Goal: Task Accomplishment & Management: Use online tool/utility

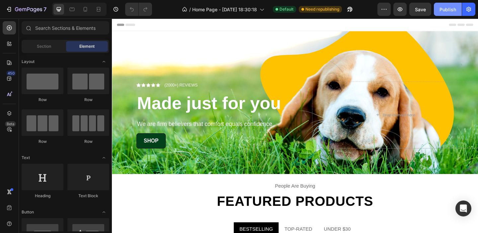
click at [446, 8] on div "Publish" at bounding box center [447, 9] width 17 height 7
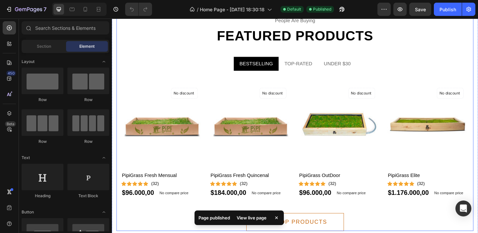
scroll to position [181, 0]
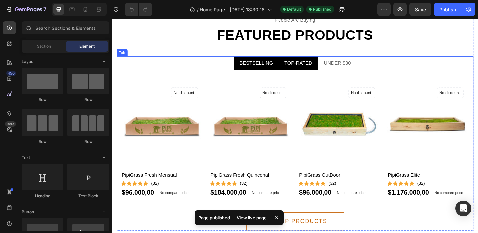
click at [314, 64] on div "TOP-RATED" at bounding box center [314, 67] width 32 height 10
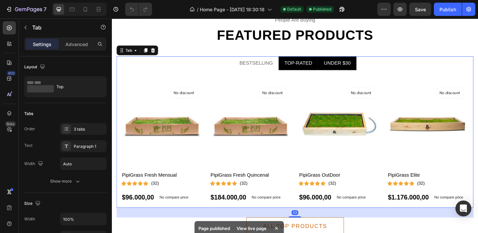
click at [353, 64] on div "UNDER $30" at bounding box center [356, 67] width 31 height 10
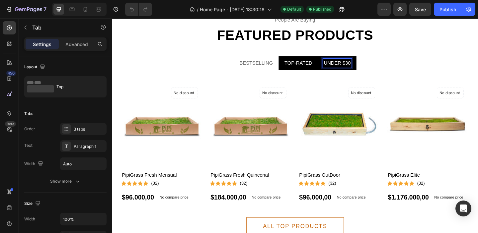
click at [304, 69] on p "TOP-RATED" at bounding box center [314, 67] width 30 height 8
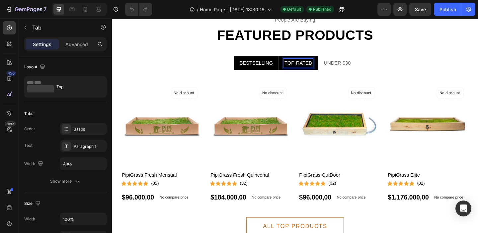
click at [267, 70] on p "BESTSELLING" at bounding box center [269, 67] width 36 height 8
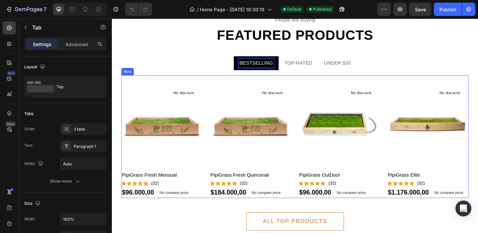
click at [240, 88] on div "Product Images No discount Not be displayed when published Product Badge PipiGr…" at bounding box center [311, 147] width 378 height 134
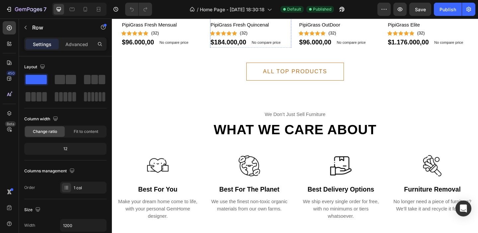
scroll to position [346, 0]
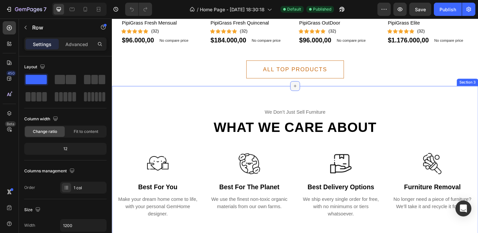
click at [311, 94] on icon at bounding box center [310, 91] width 5 height 5
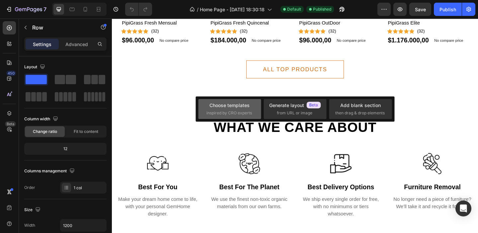
click at [231, 116] on span "inspired by CRO experts" at bounding box center [228, 113] width 45 height 6
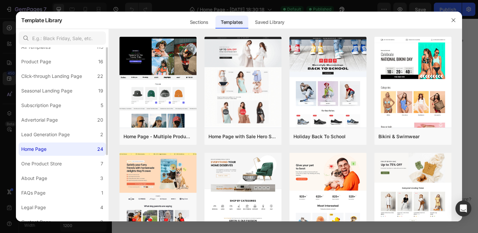
scroll to position [0, 0]
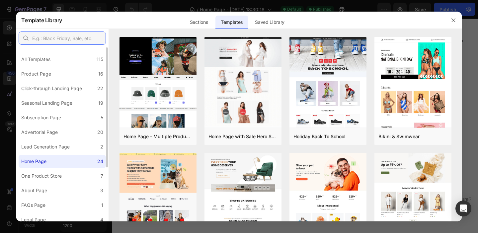
click at [63, 39] on input "text" at bounding box center [62, 38] width 87 height 13
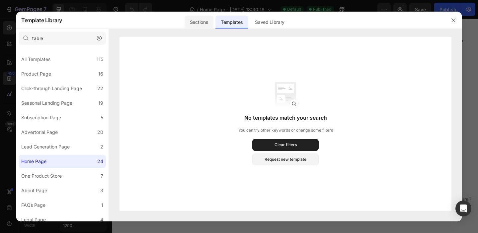
click at [209, 21] on div "Sections" at bounding box center [199, 22] width 29 height 13
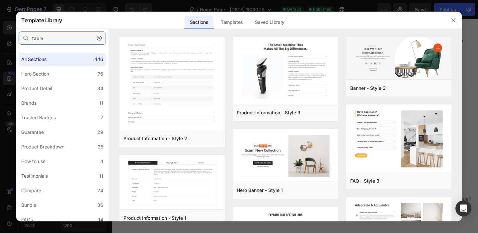
click at [59, 42] on input "table" at bounding box center [62, 38] width 87 height 13
click at [71, 36] on input "table" at bounding box center [62, 38] width 87 height 13
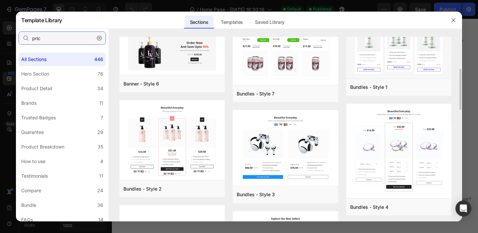
scroll to position [116, 0]
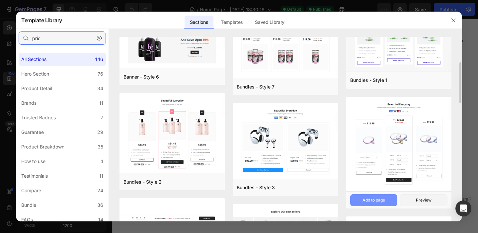
type input "pric"
click at [383, 202] on div "Add to page" at bounding box center [373, 200] width 23 height 6
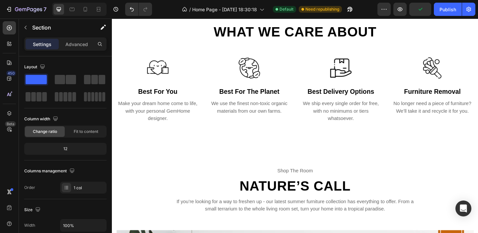
scroll to position [894, 0]
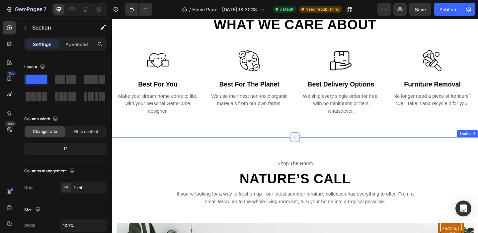
click at [312, 147] on icon at bounding box center [310, 147] width 5 height 5
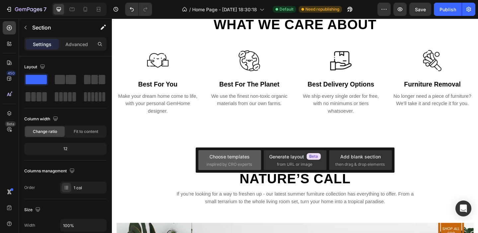
click at [240, 160] on div "Choose templates" at bounding box center [229, 156] width 40 height 7
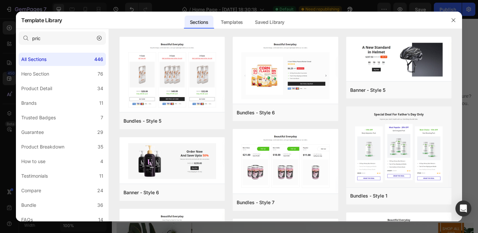
click at [101, 38] on icon "button" at bounding box center [99, 38] width 5 height 5
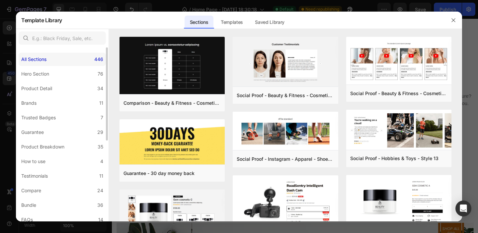
click at [80, 57] on div "All Sections 446" at bounding box center [62, 59] width 87 height 13
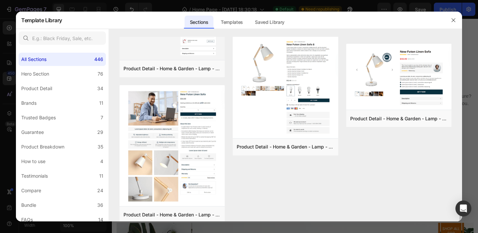
scroll to position [1794, 0]
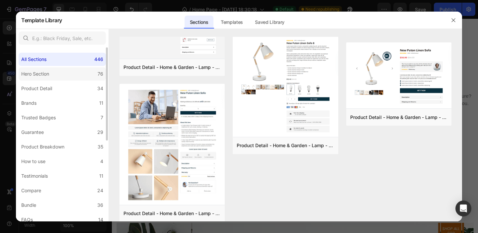
click at [59, 74] on label "Hero Section 76" at bounding box center [62, 73] width 87 height 13
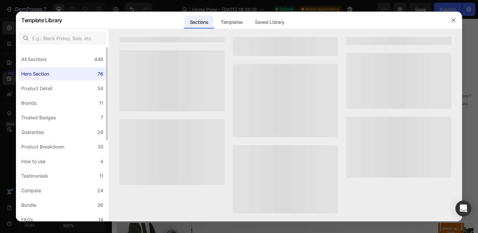
scroll to position [0, 0]
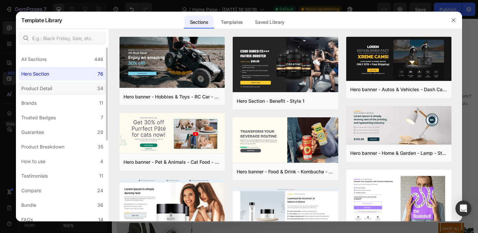
click at [47, 92] on div "Product Detail" at bounding box center [36, 89] width 31 height 8
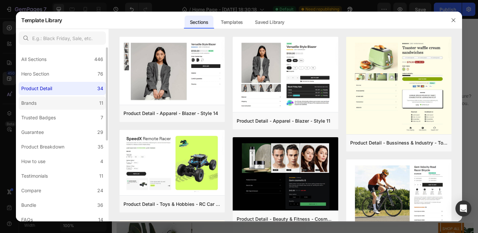
click at [48, 105] on label "Brands 11" at bounding box center [62, 103] width 87 height 13
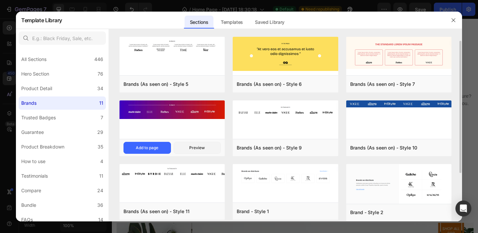
scroll to position [73, 0]
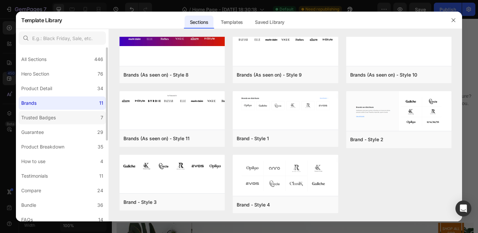
click at [74, 118] on label "Trusted Badges 7" at bounding box center [62, 117] width 87 height 13
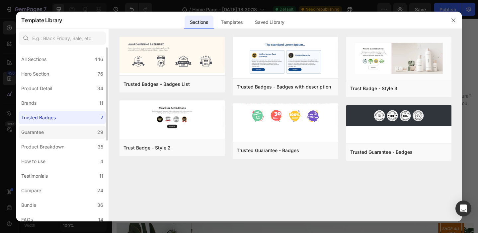
click at [69, 138] on label "Guarantee 29" at bounding box center [62, 132] width 87 height 13
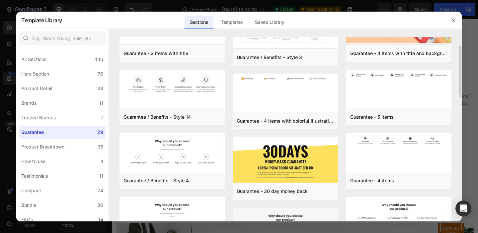
scroll to position [33, 0]
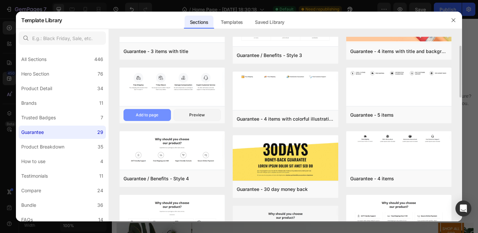
click at [160, 114] on button "Add to page" at bounding box center [146, 115] width 47 height 12
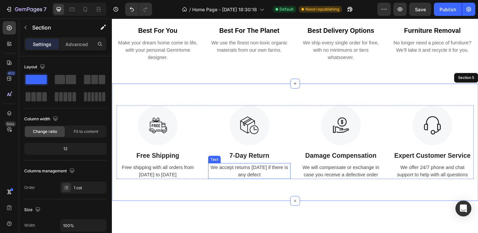
scroll to position [873, 0]
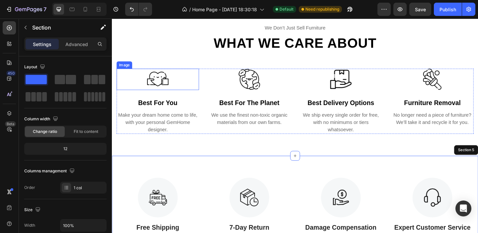
click at [122, 70] on div "Image" at bounding box center [125, 69] width 14 height 6
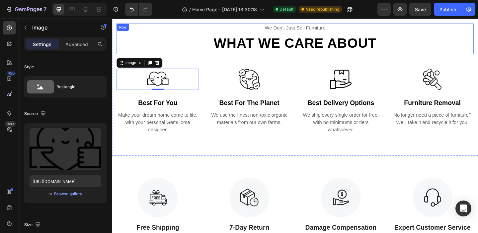
click at [125, 56] on div "we don’t just sell furniture Text What we care about Heading" at bounding box center [311, 41] width 388 height 34
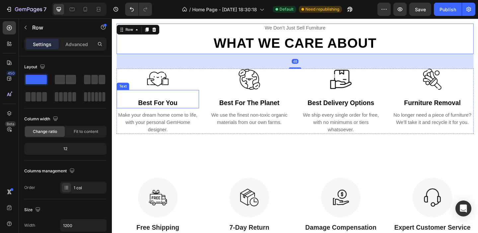
click at [125, 107] on div "best for you" at bounding box center [162, 110] width 90 height 12
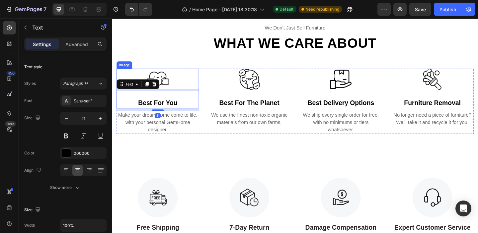
click at [125, 78] on div at bounding box center [162, 84] width 90 height 23
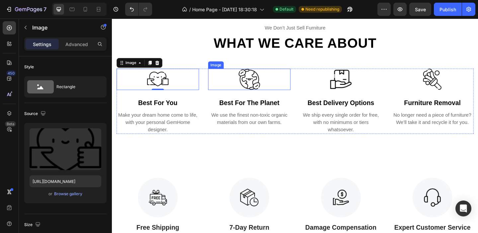
click at [254, 79] on img at bounding box center [261, 84] width 23 height 23
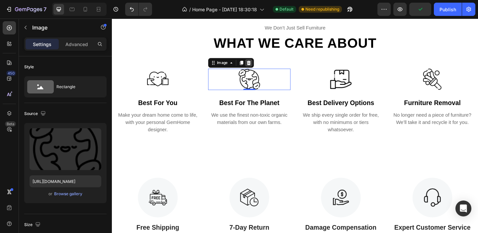
click at [261, 67] on icon at bounding box center [260, 66] width 5 height 5
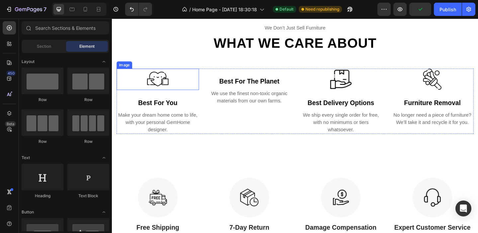
click at [152, 84] on img at bounding box center [161, 84] width 23 height 23
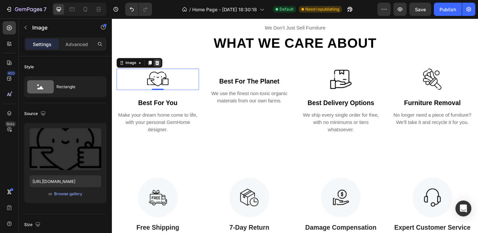
click at [163, 68] on icon at bounding box center [160, 66] width 5 height 5
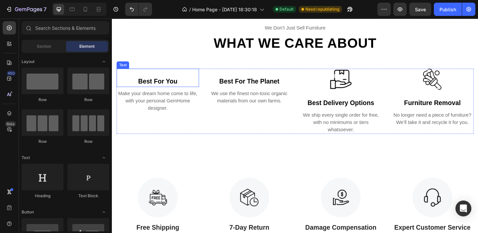
click at [126, 71] on div "Text" at bounding box center [123, 69] width 11 height 6
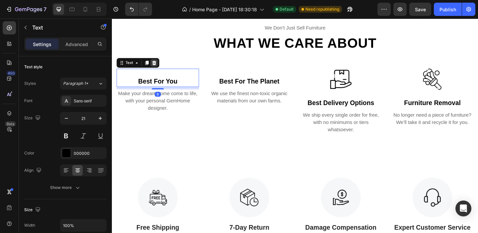
click at [158, 68] on icon at bounding box center [158, 66] width 4 height 5
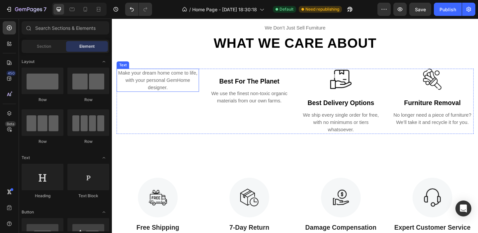
click at [123, 69] on div "Text" at bounding box center [123, 69] width 11 height 6
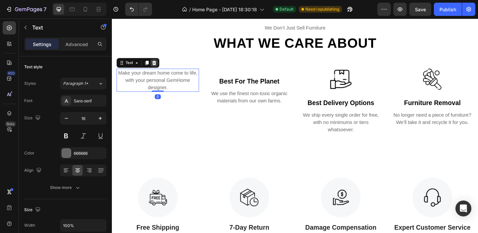
click at [160, 68] on icon at bounding box center [157, 66] width 5 height 5
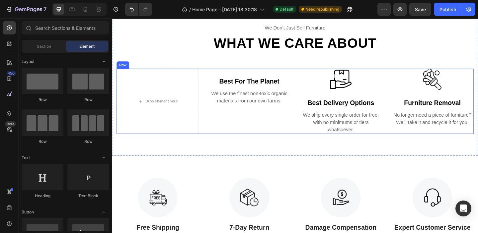
click at [123, 70] on div "Row" at bounding box center [123, 69] width 11 height 6
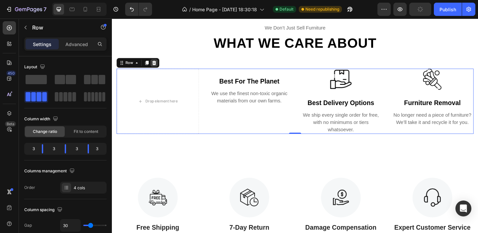
click at [158, 67] on icon at bounding box center [157, 66] width 5 height 5
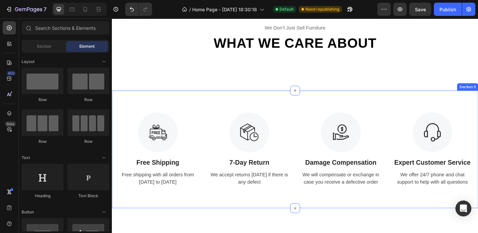
click at [218, 120] on div "Image Free Shipping Text Block Free shipping with all orders from [DATE] to [DA…" at bounding box center [311, 161] width 398 height 128
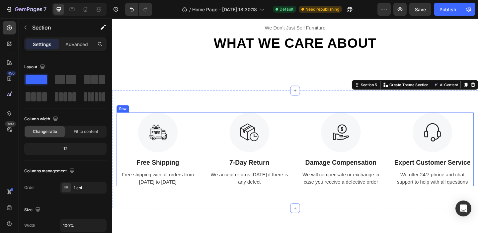
click at [213, 143] on div "Image Free Shipping Text Block Free shipping with all orders from [DATE] to [DA…" at bounding box center [311, 161] width 388 height 80
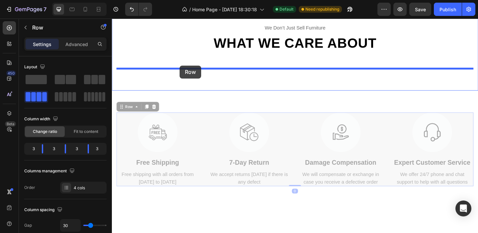
drag, startPoint x: 124, startPoint y: 115, endPoint x: 186, endPoint y: 70, distance: 76.7
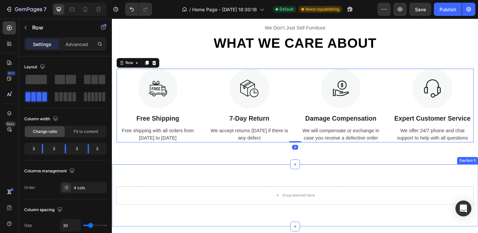
click at [315, 187] on div "Drop element here Section 5" at bounding box center [311, 211] width 398 height 68
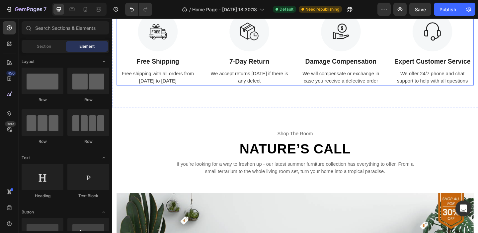
scroll to position [937, 0]
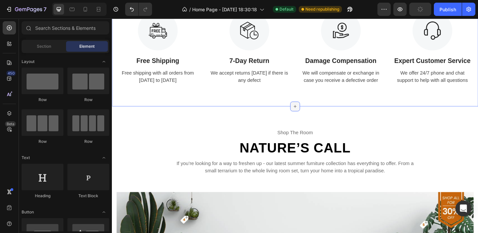
click at [308, 113] on div at bounding box center [311, 114] width 11 height 11
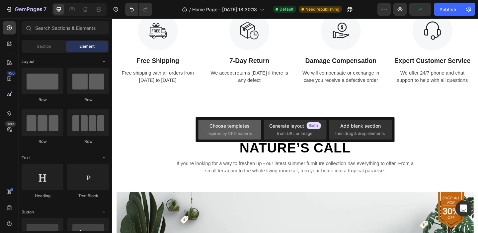
click at [226, 133] on span "inspired by CRO experts" at bounding box center [228, 134] width 45 height 6
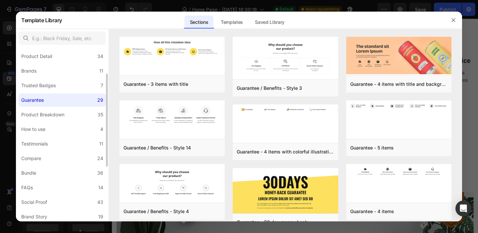
scroll to position [42, 0]
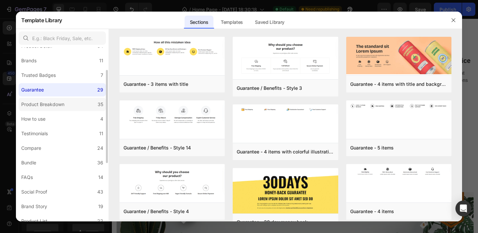
click at [53, 102] on div "Product Breakdown" at bounding box center [42, 105] width 43 height 8
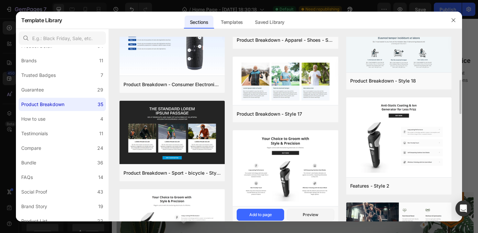
scroll to position [126, 0]
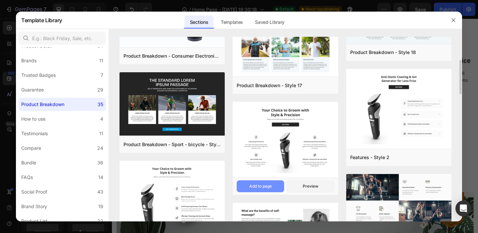
click at [264, 185] on div "Add to page" at bounding box center [260, 187] width 23 height 6
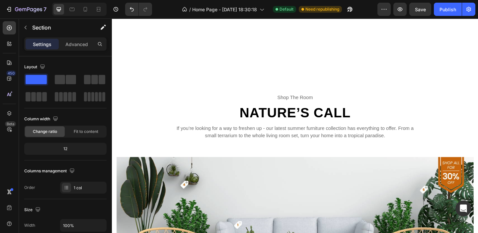
scroll to position [1281, 0]
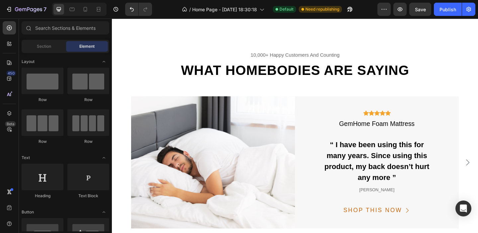
scroll to position [1311, 0]
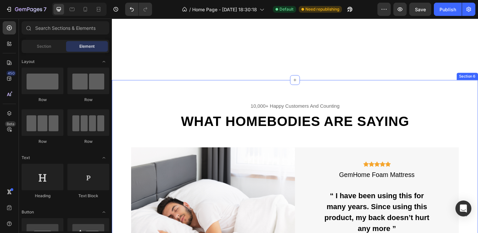
click at [322, 91] on div "10,000+ happy customers and counting Text What homebodies are saying Heading Im…" at bounding box center [311, 210] width 398 height 251
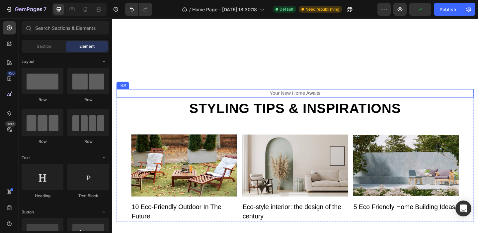
scroll to position [1313, 0]
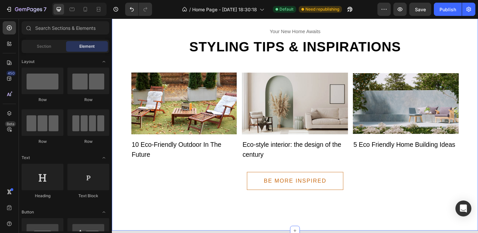
click at [212, 90] on div "your new home awaits Text Styling tips & inspirations Heading Image 10 Eco-Frie…" at bounding box center [311, 127] width 398 height 246
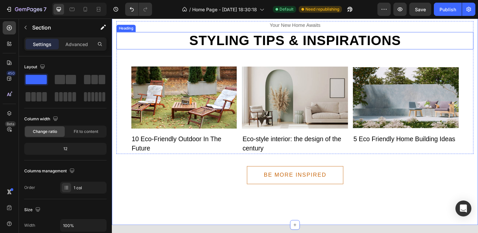
scroll to position [1356, 0]
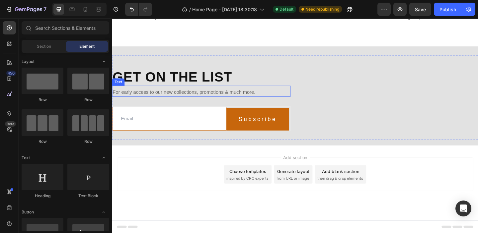
scroll to position [1306, 0]
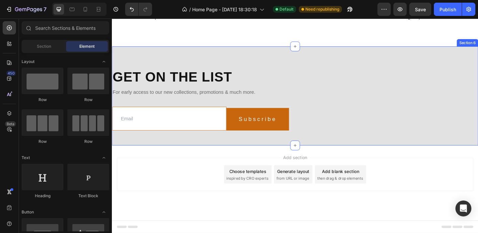
click at [263, 91] on div "Get on the list Heading For early access to our new collections, promotions & m…" at bounding box center [311, 103] width 398 height 108
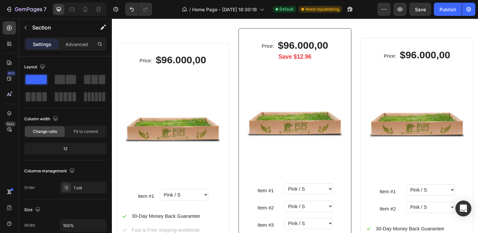
scroll to position [0, 0]
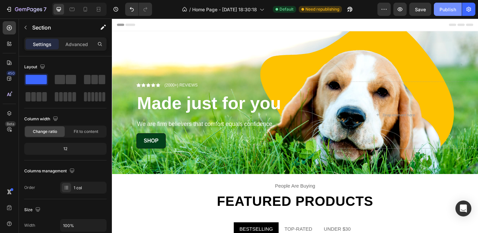
click at [442, 13] on button "Publish" at bounding box center [448, 9] width 28 height 13
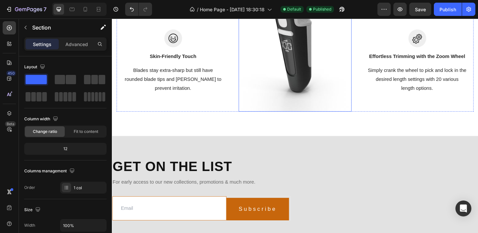
scroll to position [1355, 0]
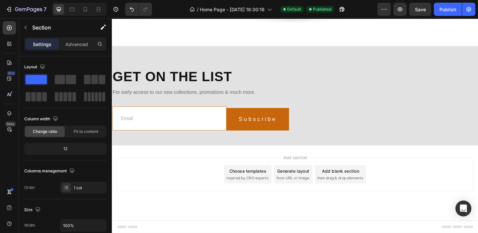
click at [215, 49] on div "Get on the list Heading For early access to our new collections, promotions & m…" at bounding box center [311, 102] width 398 height 108
click at [378, 15] on img at bounding box center [413, 15] width 194 height 0
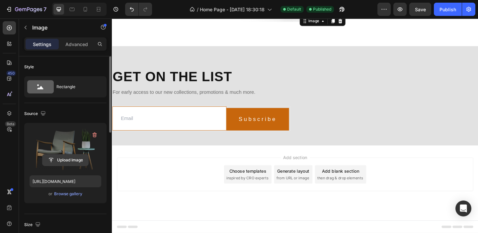
click at [79, 157] on input "file" at bounding box center [65, 160] width 46 height 11
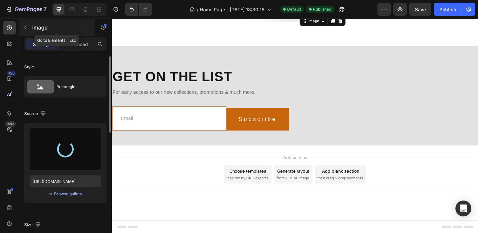
type input "[URL][DOMAIN_NAME]"
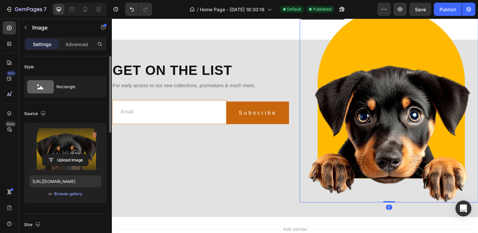
drag, startPoint x: 413, startPoint y: 218, endPoint x: 414, endPoint y: 172, distance: 46.1
click at [414, 172] on div "Image 0" at bounding box center [413, 113] width 194 height 211
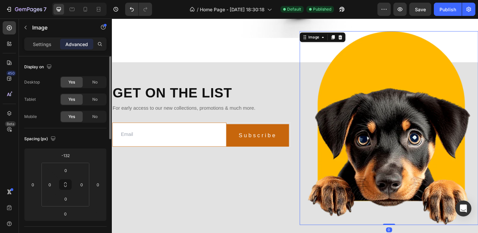
scroll to position [1327, 0]
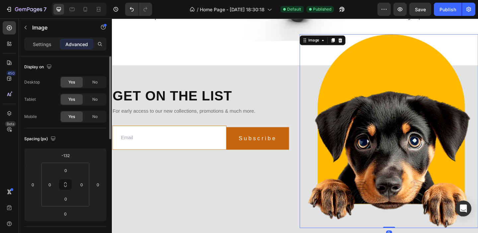
click at [406, 125] on img at bounding box center [413, 141] width 194 height 211
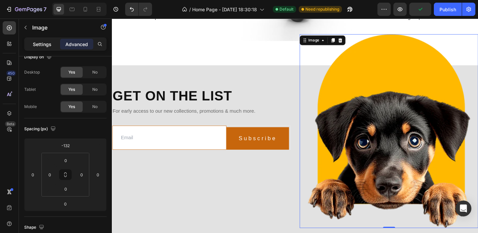
click at [49, 41] on p "Settings" at bounding box center [42, 44] width 19 height 7
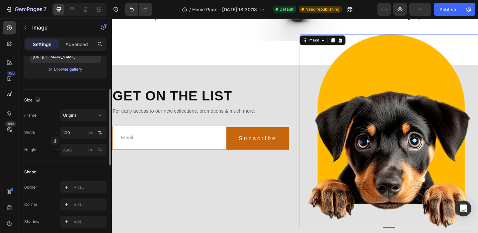
scroll to position [156, 0]
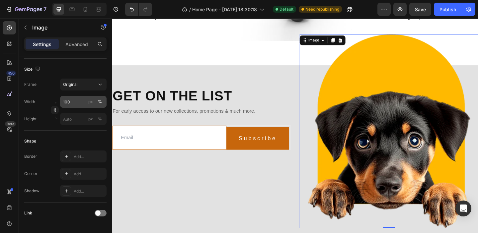
click at [94, 105] on div "px %" at bounding box center [95, 102] width 17 height 12
click at [94, 105] on input "100" at bounding box center [83, 102] width 46 height 12
click at [45, 135] on div "Shape Border Add... Corner Add... Shadow Add..." at bounding box center [65, 167] width 82 height 72
click at [71, 104] on input "px %" at bounding box center [83, 102] width 46 height 12
click at [71, 130] on div "Size Frame Original Width px % Height px %" at bounding box center [65, 95] width 82 height 72
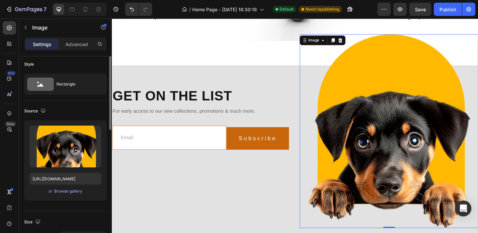
scroll to position [0, 0]
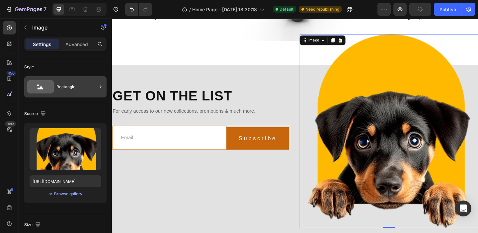
click at [48, 87] on icon at bounding box center [40, 86] width 27 height 13
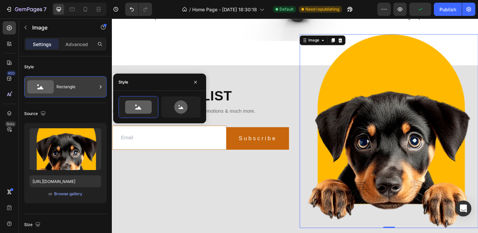
click at [81, 88] on div "Rectangle" at bounding box center [76, 86] width 40 height 15
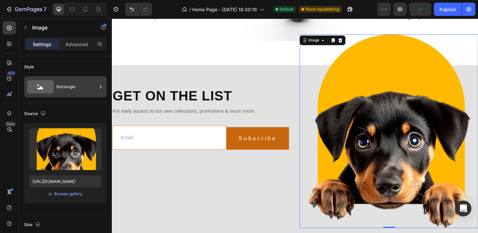
click at [81, 88] on div "Rectangle" at bounding box center [76, 86] width 40 height 15
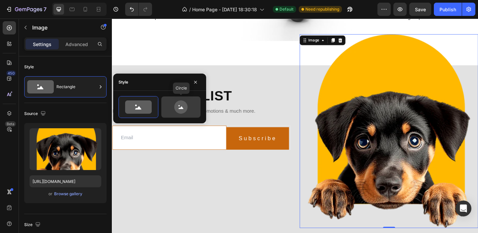
click at [174, 105] on icon at bounding box center [180, 107] width 31 height 13
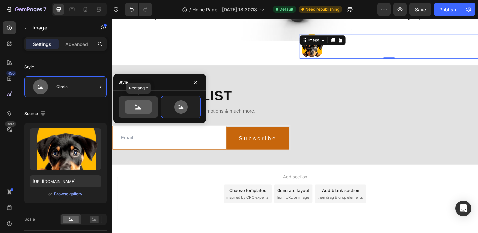
click at [144, 105] on icon at bounding box center [138, 107] width 27 height 13
type input "100"
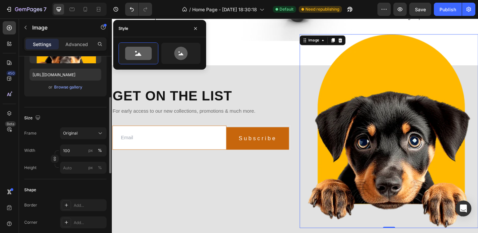
scroll to position [107, 0]
click at [81, 151] on input "100" at bounding box center [83, 150] width 46 height 12
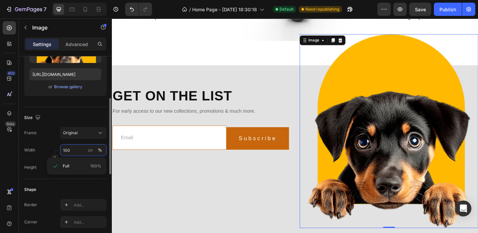
click at [81, 151] on input "100" at bounding box center [83, 150] width 46 height 12
click at [43, 141] on div "Frame Original Width px % Height px %" at bounding box center [65, 150] width 82 height 46
click at [74, 150] on input "px %" at bounding box center [83, 150] width 46 height 12
click at [92, 150] on div "px" at bounding box center [90, 150] width 5 height 6
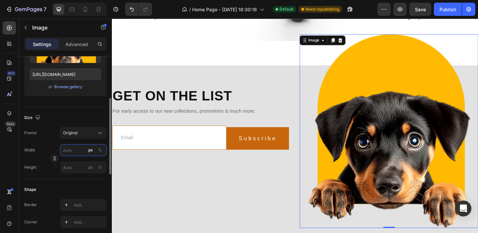
click at [77, 151] on input "px %" at bounding box center [83, 150] width 46 height 12
click at [99, 151] on div "%" at bounding box center [100, 150] width 4 height 6
click at [73, 153] on input "px %" at bounding box center [83, 150] width 46 height 12
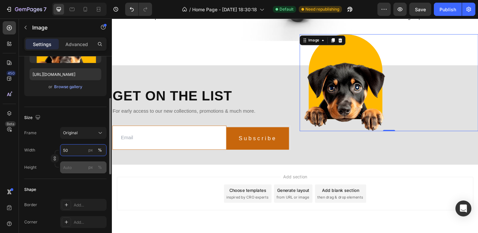
type input "50"
click at [70, 169] on input "px %" at bounding box center [83, 168] width 46 height 12
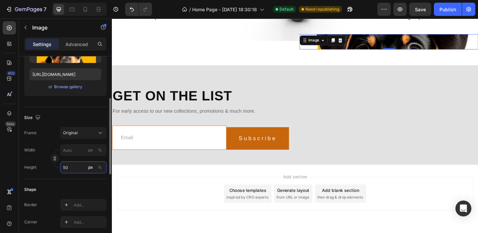
type input "5"
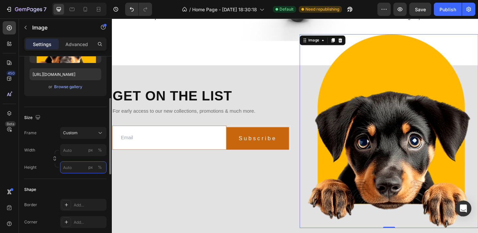
type input "5"
click at [74, 148] on input "px %" at bounding box center [83, 150] width 46 height 12
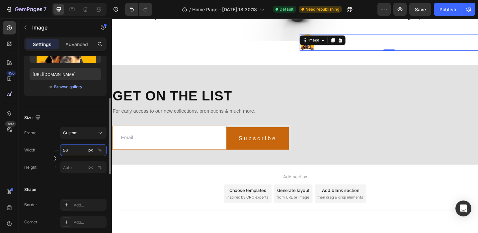
type input "50"
click at [41, 132] on div "Size Frame Custom Width 50 px % Height px %" at bounding box center [65, 143] width 82 height 72
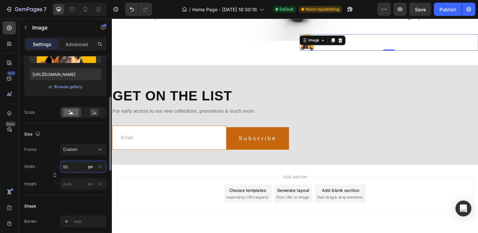
click at [77, 169] on input "50" at bounding box center [83, 167] width 46 height 12
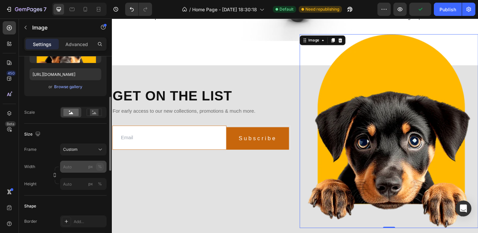
click at [103, 168] on div "Width px % Height px %" at bounding box center [65, 175] width 82 height 29
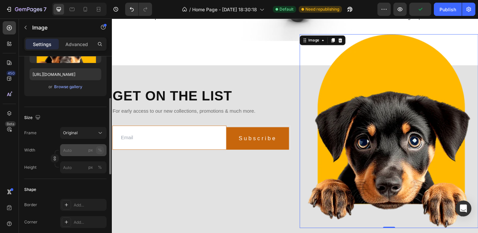
click at [101, 150] on div "%" at bounding box center [100, 150] width 4 height 6
click at [75, 151] on input "px %" at bounding box center [83, 150] width 46 height 12
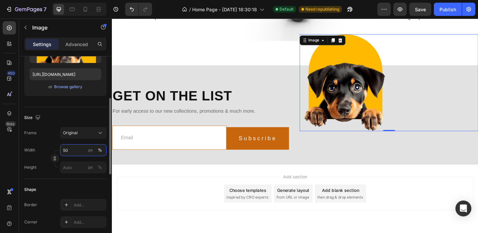
click at [75, 151] on input "50" at bounding box center [83, 150] width 46 height 12
type input "5"
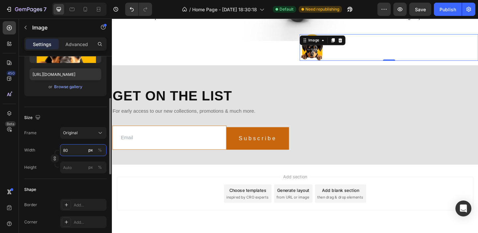
type input "8"
type input "80"
click at [99, 148] on div "%" at bounding box center [100, 150] width 4 height 6
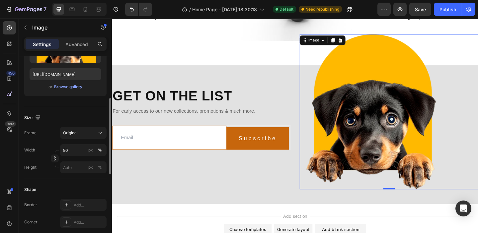
click at [38, 138] on div "Frame Original" at bounding box center [65, 133] width 82 height 12
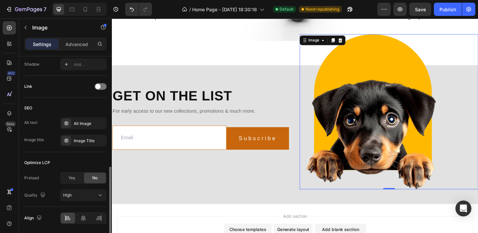
scroll to position [305, 0]
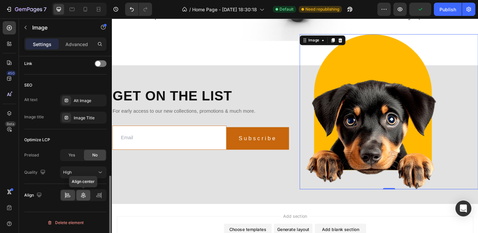
click at [81, 196] on icon at bounding box center [83, 195] width 5 height 6
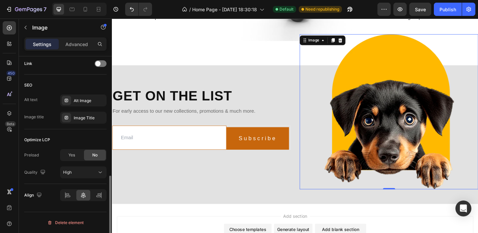
click at [44, 135] on div "Optimize LCP" at bounding box center [65, 140] width 82 height 11
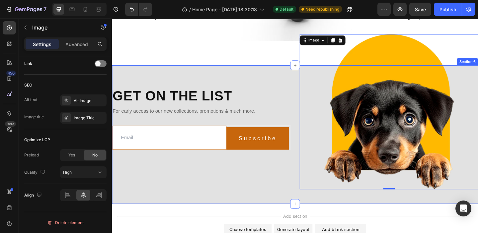
click at [196, 74] on div "Get on the list Heading For early access to our new collections, promotions & m…" at bounding box center [311, 144] width 398 height 151
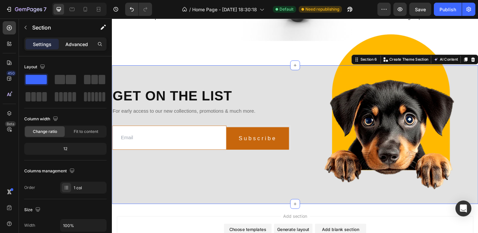
click at [74, 40] on div "Advanced" at bounding box center [76, 44] width 33 height 11
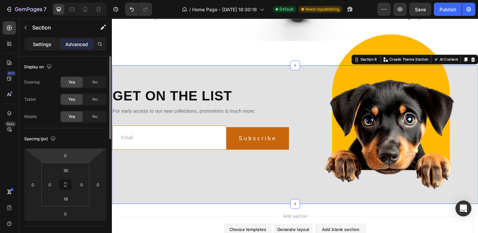
click at [50, 44] on p "Settings" at bounding box center [42, 44] width 19 height 7
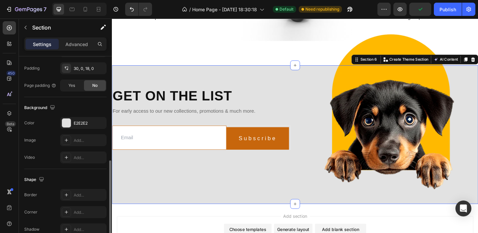
scroll to position [197, 0]
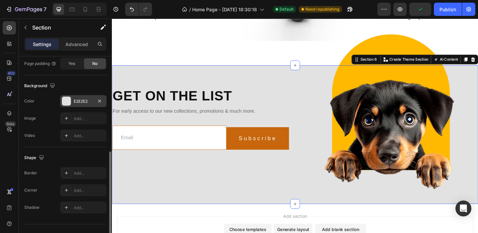
click at [67, 97] on div at bounding box center [66, 101] width 9 height 9
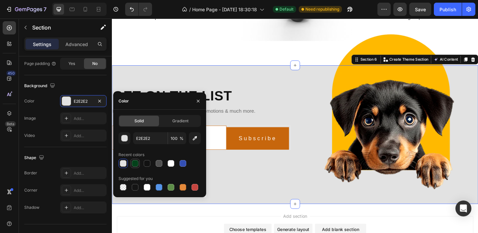
click at [133, 166] on div at bounding box center [135, 163] width 7 height 7
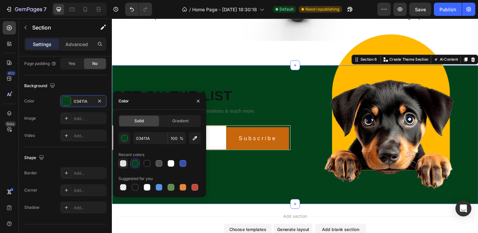
click at [125, 161] on div at bounding box center [123, 163] width 7 height 7
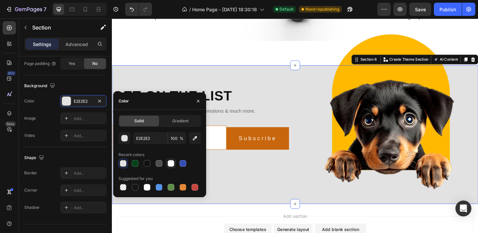
click at [175, 162] on div at bounding box center [170, 163] width 9 height 9
type input "FFFFFF"
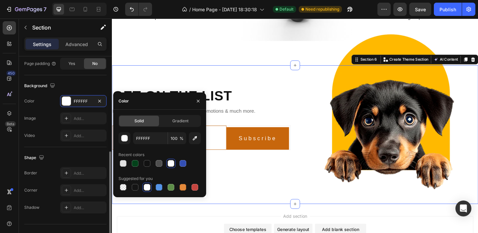
click at [81, 81] on div "Background" at bounding box center [65, 86] width 82 height 11
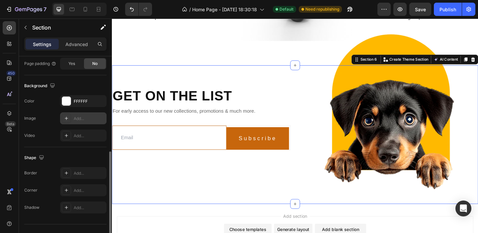
click at [74, 123] on div "Add..." at bounding box center [83, 119] width 46 height 12
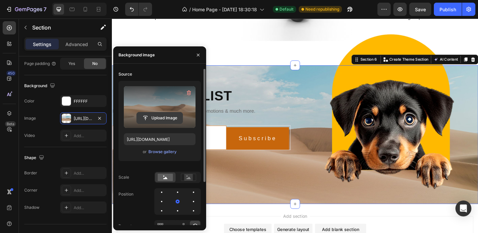
click at [157, 121] on input "file" at bounding box center [160, 118] width 46 height 11
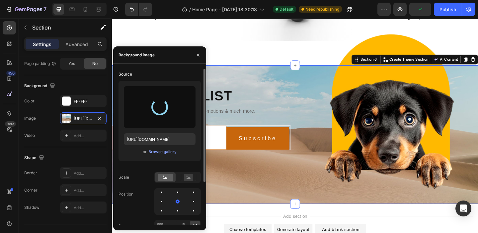
type input "[URL][DOMAIN_NAME]"
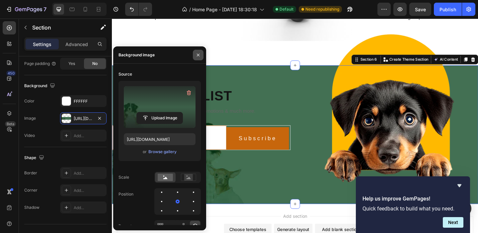
click at [199, 52] on icon "button" at bounding box center [197, 54] width 5 height 5
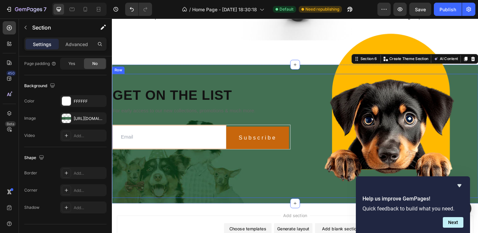
scroll to position [1326, 0]
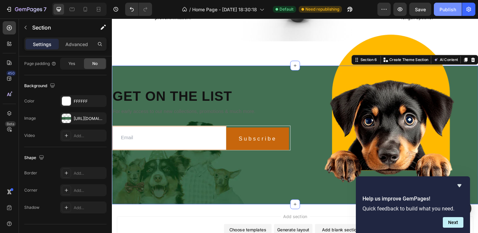
click at [444, 14] on button "Publish" at bounding box center [448, 9] width 28 height 13
click at [459, 182] on icon "Hide survey" at bounding box center [459, 186] width 8 height 8
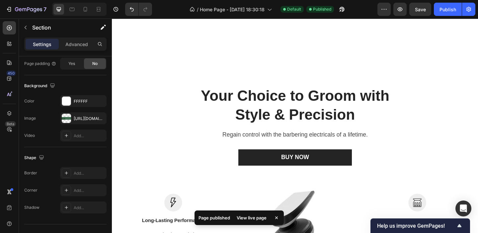
scroll to position [1088, 0]
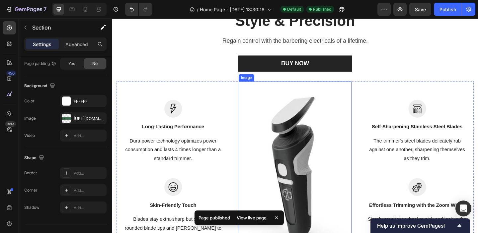
click at [316, 137] on img at bounding box center [311, 184] width 123 height 195
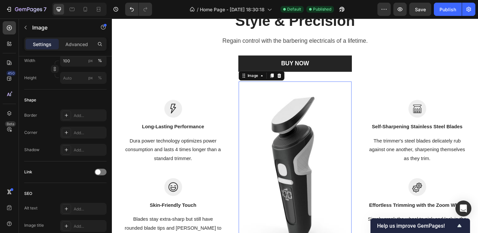
scroll to position [0, 0]
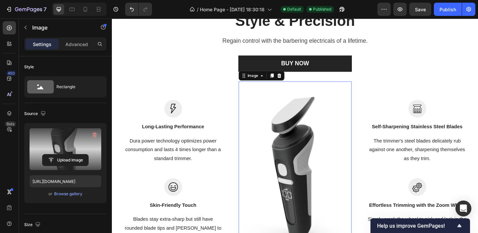
click at [65, 150] on label at bounding box center [66, 149] width 72 height 42
click at [65, 155] on input "file" at bounding box center [65, 160] width 46 height 11
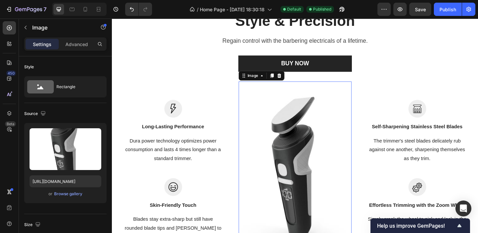
click at [299, 141] on img at bounding box center [311, 184] width 123 height 195
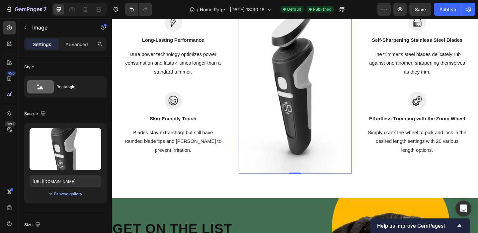
scroll to position [1183, 0]
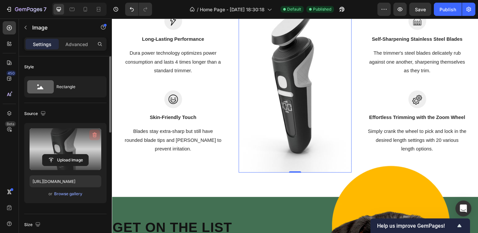
click at [94, 134] on icon "button" at bounding box center [94, 135] width 7 height 7
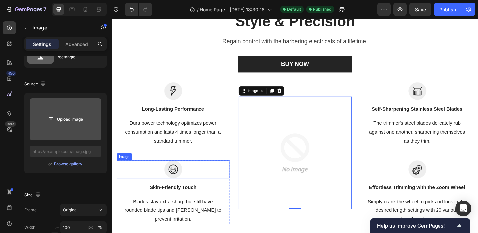
scroll to position [1086, 0]
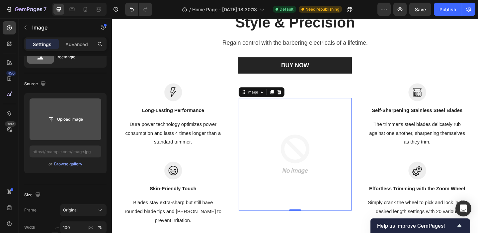
click at [71, 127] on input "file" at bounding box center [66, 120] width 72 height 42
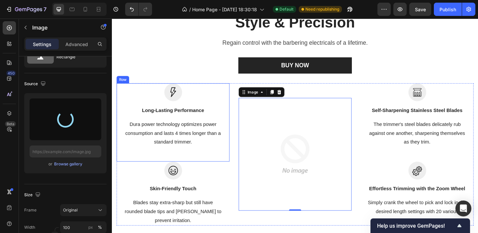
type input "[URL][DOMAIN_NAME]"
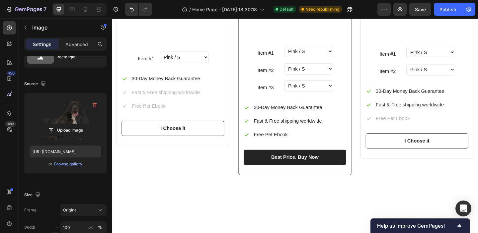
scroll to position [629, 0]
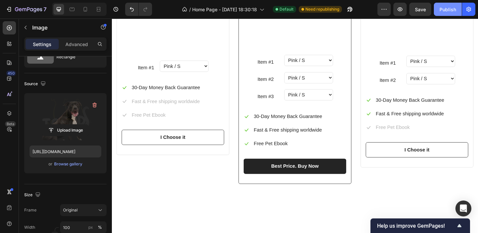
click at [451, 6] on div "Publish" at bounding box center [447, 9] width 17 height 7
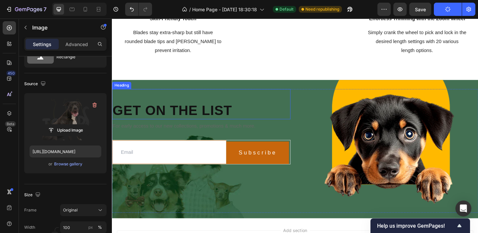
scroll to position [1263, 0]
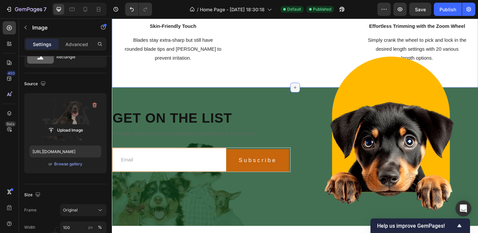
click at [312, 91] on icon at bounding box center [310, 93] width 5 height 5
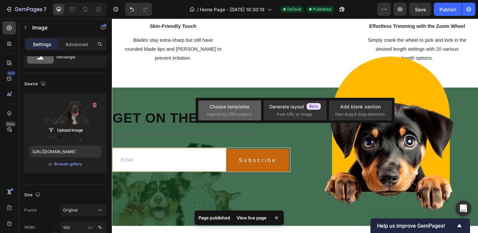
click at [239, 110] on div "Choose templates inspired by CRO experts" at bounding box center [229, 110] width 46 height 14
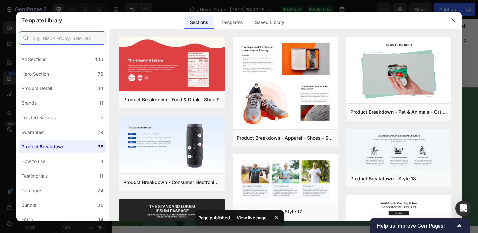
click at [67, 38] on input "text" at bounding box center [62, 38] width 87 height 13
click at [40, 163] on div "How to use" at bounding box center [33, 162] width 24 height 8
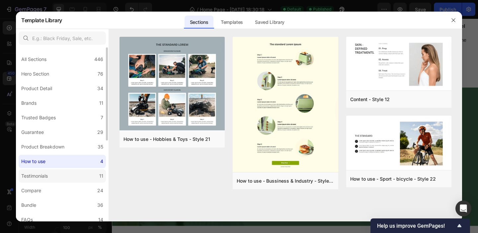
click at [42, 177] on div "Testimonials" at bounding box center [34, 176] width 27 height 8
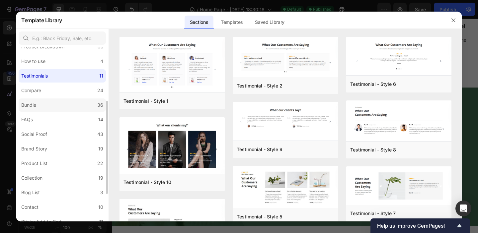
scroll to position [104, 0]
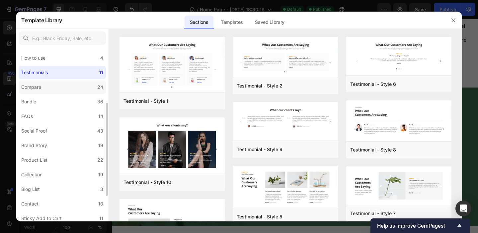
click at [68, 89] on label "Compare 24" at bounding box center [62, 87] width 87 height 13
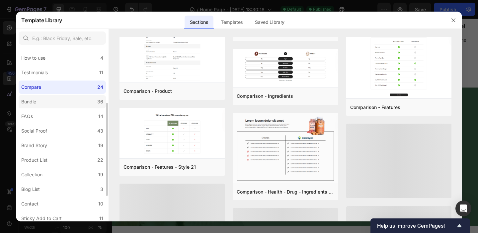
scroll to position [300, 0]
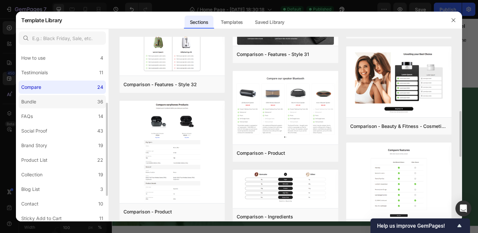
click at [49, 104] on label "Bundle 36" at bounding box center [62, 101] width 87 height 13
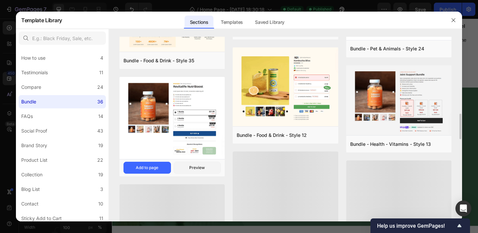
scroll to position [496, 0]
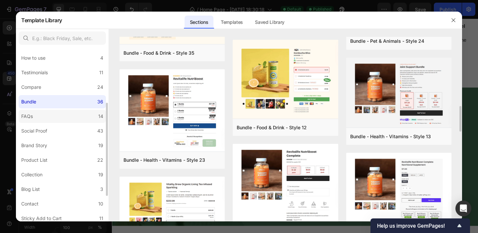
click at [44, 116] on label "FAQs 14" at bounding box center [62, 116] width 87 height 13
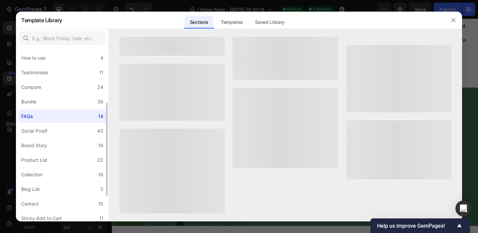
scroll to position [0, 0]
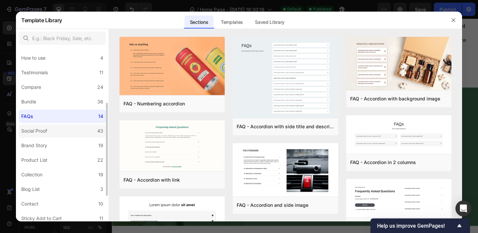
click at [48, 128] on div "Social Proof" at bounding box center [35, 131] width 29 height 8
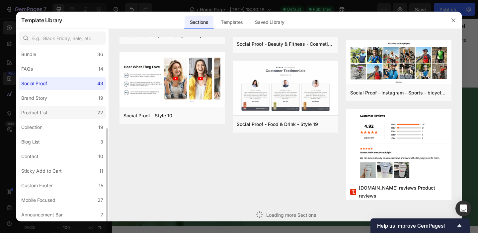
scroll to position [231, 0]
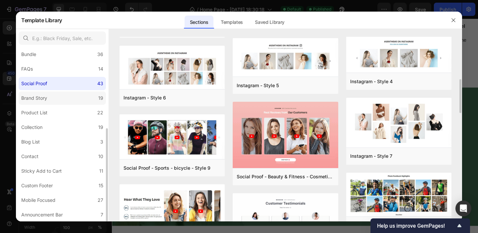
click at [49, 95] on div "Brand Story" at bounding box center [35, 98] width 29 height 8
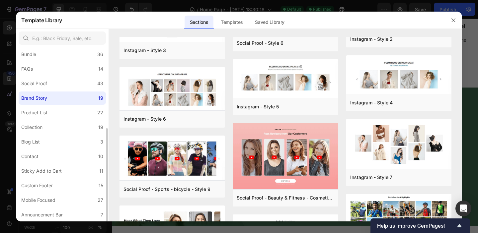
scroll to position [0, 0]
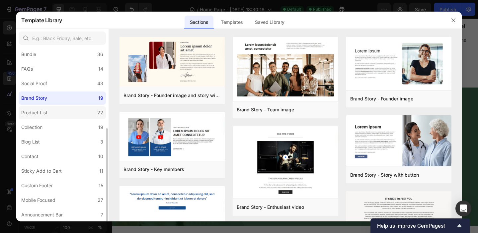
click at [57, 110] on label "Product List 22" at bounding box center [62, 112] width 87 height 13
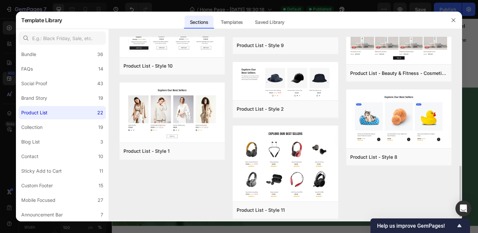
scroll to position [478, 0]
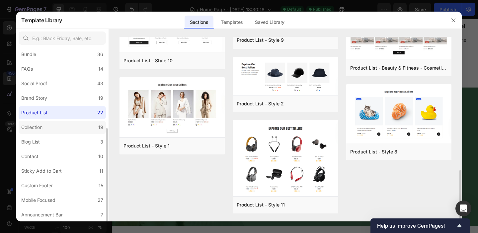
click at [61, 131] on label "Collection 19" at bounding box center [62, 127] width 87 height 13
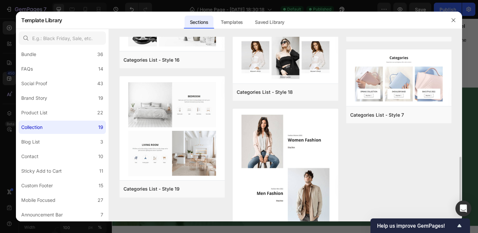
scroll to position [412, 0]
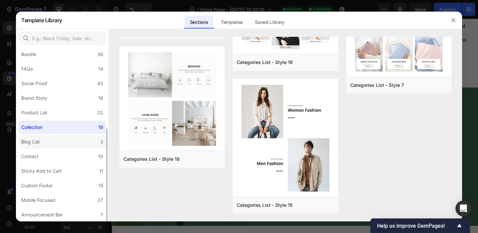
click at [68, 145] on label "Blog List 3" at bounding box center [62, 141] width 87 height 13
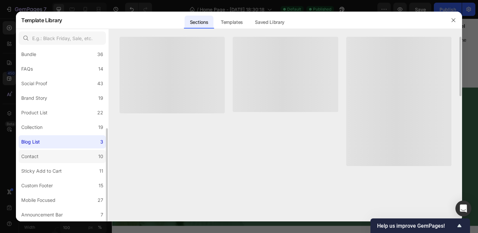
click at [67, 156] on label "Contact 10" at bounding box center [62, 156] width 87 height 13
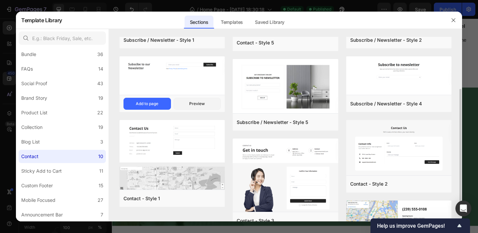
scroll to position [93, 0]
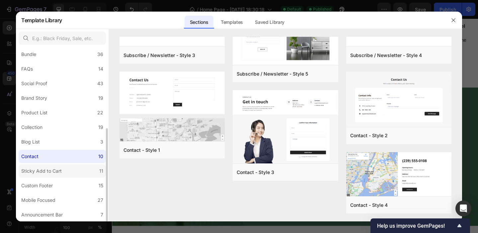
click at [60, 171] on div "Sticky Add to Cart" at bounding box center [41, 171] width 40 height 8
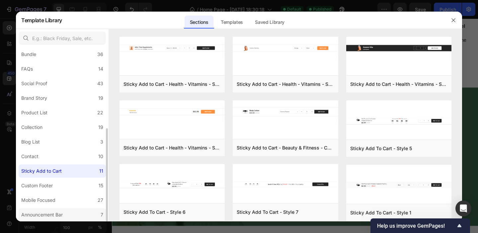
click at [54, 212] on div "Announcement Bar" at bounding box center [41, 215] width 41 height 8
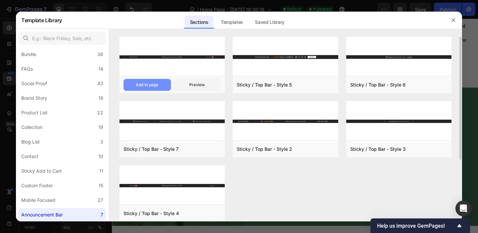
click at [152, 83] on div "Add to page" at bounding box center [147, 85] width 23 height 6
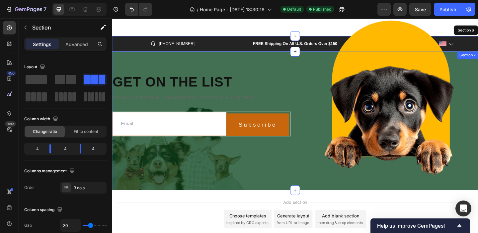
scroll to position [1308, 0]
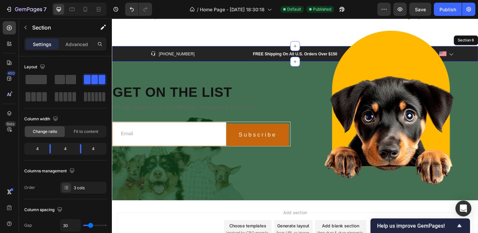
click at [118, 50] on div "Icon [PHONE_NUMBER] Text block Row FREE Shipping On All U.S. Orders Over $150 T…" at bounding box center [311, 56] width 398 height 17
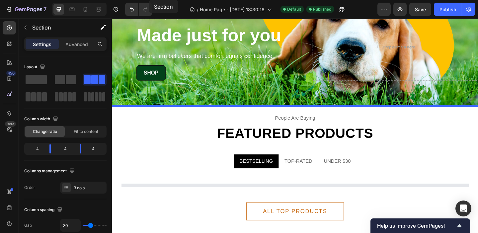
scroll to position [0, 0]
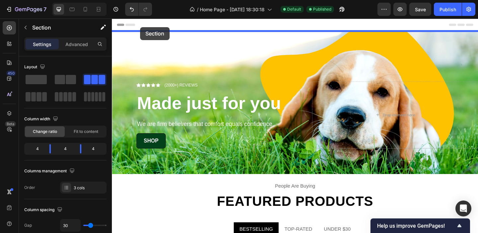
drag, startPoint x: 116, startPoint y: 53, endPoint x: 143, endPoint y: 28, distance: 36.9
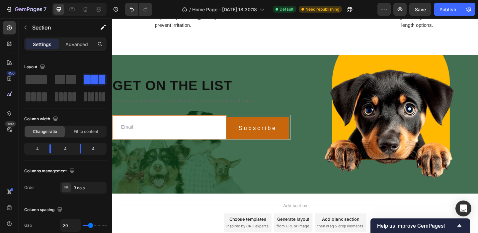
scroll to position [1307, 0]
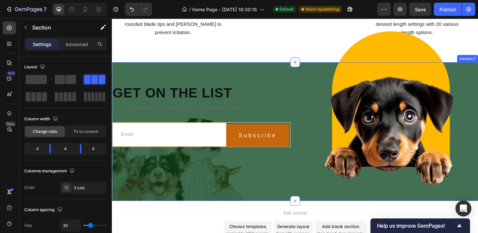
click at [312, 66] on icon at bounding box center [311, 66] width 3 height 3
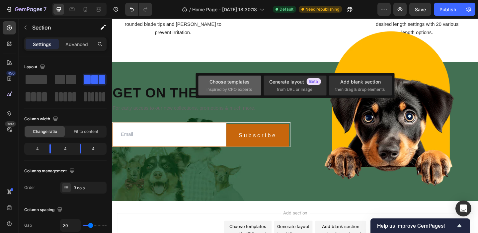
click at [238, 82] on div "Choose templates" at bounding box center [229, 81] width 40 height 7
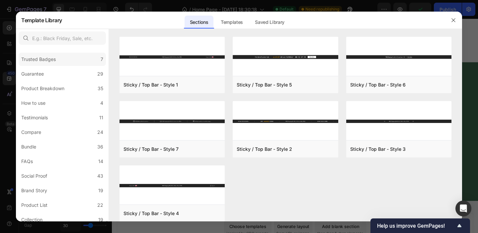
scroll to position [151, 0]
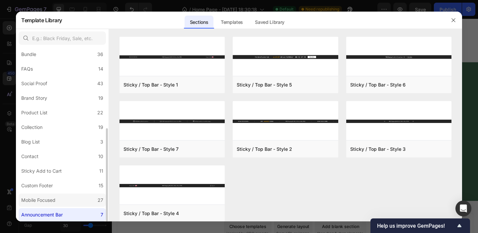
click at [55, 198] on div "Mobile Focused" at bounding box center [38, 200] width 34 height 8
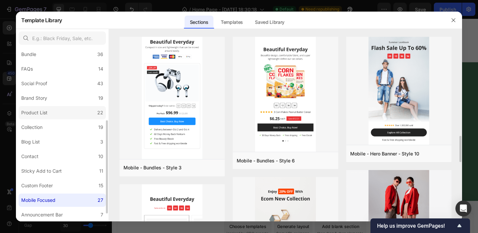
scroll to position [0, 0]
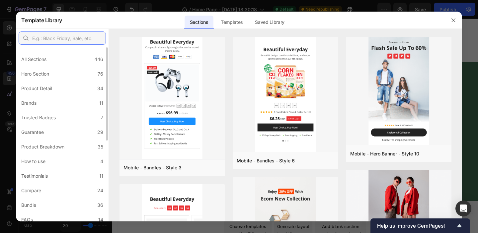
click at [66, 40] on input "text" at bounding box center [62, 38] width 87 height 13
type input "vide"
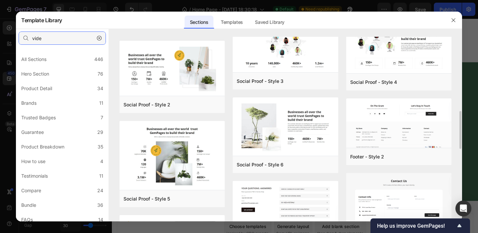
scroll to position [360, 0]
click at [457, 18] on button "button" at bounding box center [453, 20] width 11 height 11
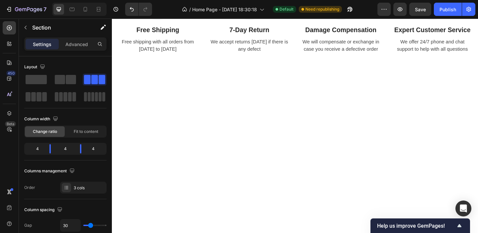
scroll to position [793, 0]
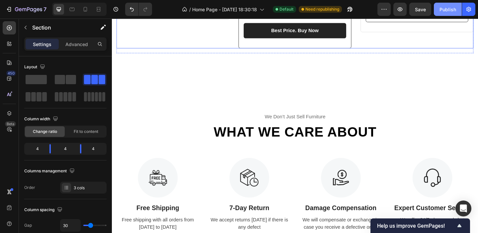
click at [446, 11] on div "Publish" at bounding box center [447, 9] width 17 height 7
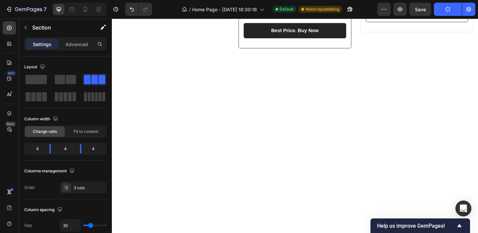
scroll to position [409, 0]
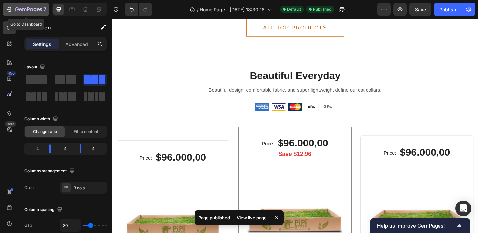
click at [9, 4] on button "7" at bounding box center [26, 9] width 47 height 13
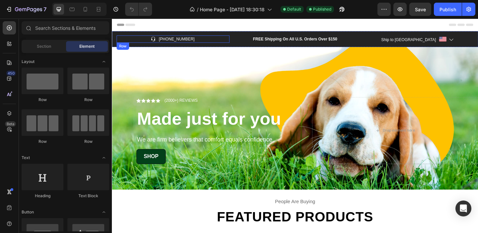
click at [235, 38] on div "Icon 999-9999-999 Text block Row" at bounding box center [178, 41] width 123 height 8
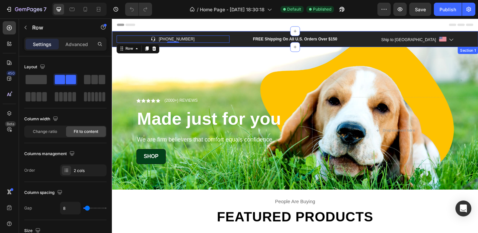
click at [239, 35] on div "Icon 999-9999-999 Text block Row 0 FREE Shipping On All U.S. Orders Over $150 T…" at bounding box center [311, 40] width 398 height 17
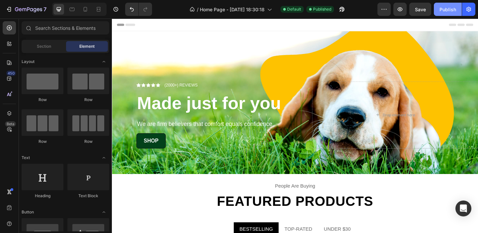
click at [444, 15] on button "Publish" at bounding box center [448, 9] width 28 height 13
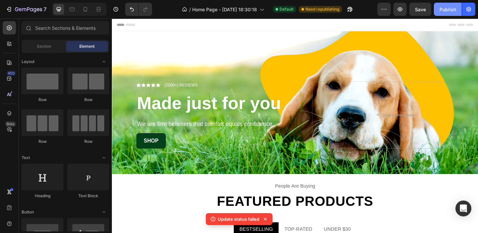
click at [444, 10] on div "Publish" at bounding box center [447, 9] width 17 height 7
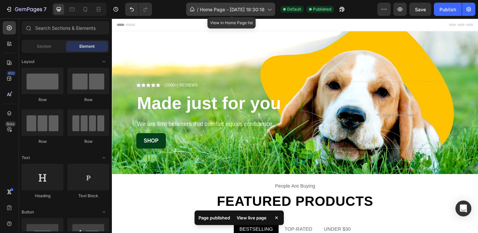
click at [272, 5] on div "/ Home Page - Sep 24, 18:30:18" at bounding box center [230, 9] width 89 height 13
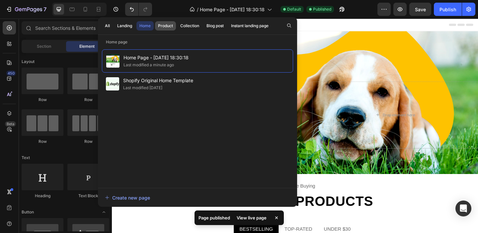
click at [165, 25] on div "Product" at bounding box center [165, 26] width 15 height 6
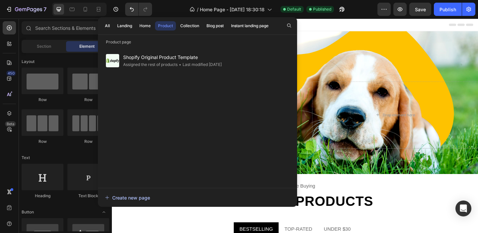
click at [128, 194] on div "Create new page" at bounding box center [127, 197] width 45 height 7
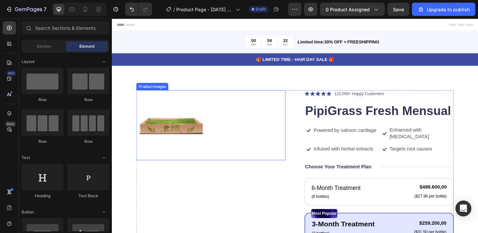
click at [178, 130] on img at bounding box center [176, 135] width 76 height 76
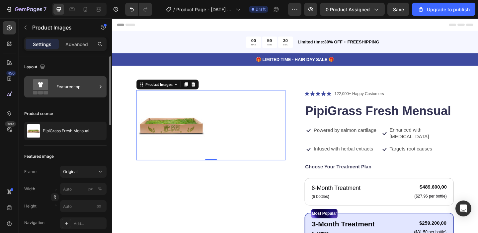
click at [89, 87] on div "Featured top" at bounding box center [76, 86] width 40 height 15
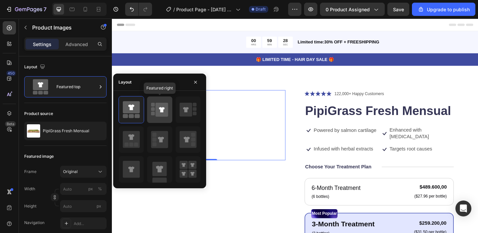
click at [160, 110] on icon at bounding box center [162, 110] width 13 height 14
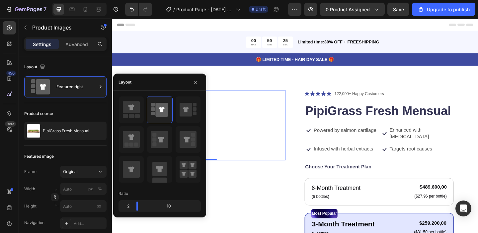
click at [156, 190] on div "Ratio" at bounding box center [159, 194] width 82 height 11
click at [197, 80] on icon "button" at bounding box center [195, 82] width 5 height 5
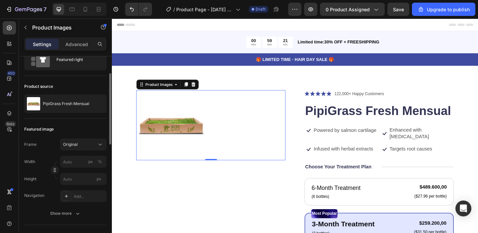
scroll to position [34, 0]
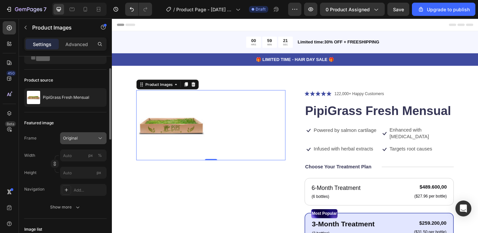
click at [88, 138] on div "Original" at bounding box center [79, 138] width 33 height 6
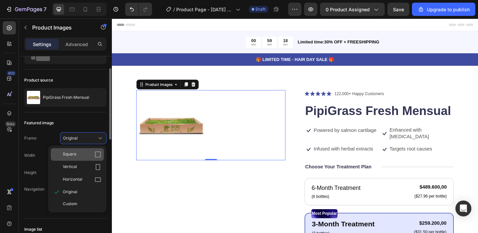
click at [76, 153] on span "Square" at bounding box center [70, 154] width 14 height 7
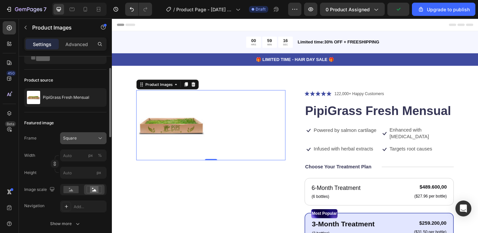
click at [84, 140] on div "Square" at bounding box center [79, 138] width 33 height 6
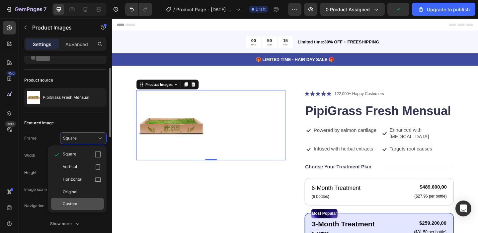
click at [79, 199] on div "Custom" at bounding box center [77, 204] width 53 height 12
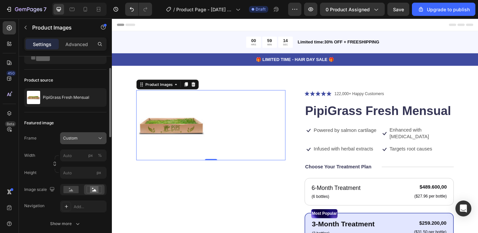
click at [93, 137] on div "Custom" at bounding box center [79, 138] width 33 height 6
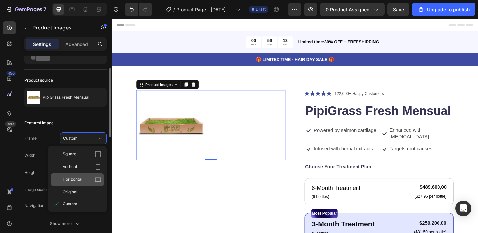
click at [91, 175] on div "Horizontal" at bounding box center [77, 180] width 53 height 13
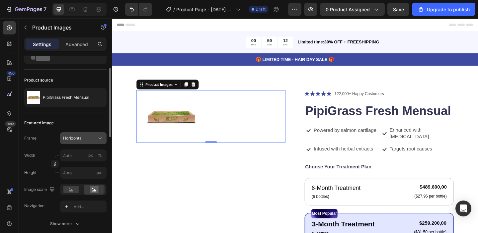
click at [94, 140] on div "Horizontal" at bounding box center [79, 138] width 33 height 6
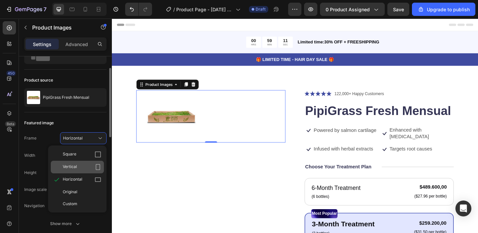
click at [90, 168] on div "Vertical" at bounding box center [82, 167] width 38 height 7
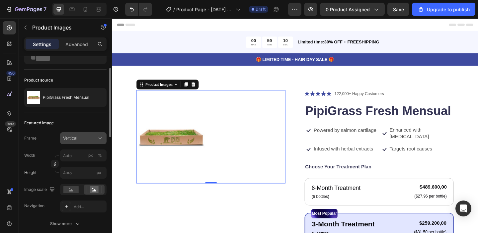
click at [95, 136] on div "Vertical" at bounding box center [79, 138] width 33 height 6
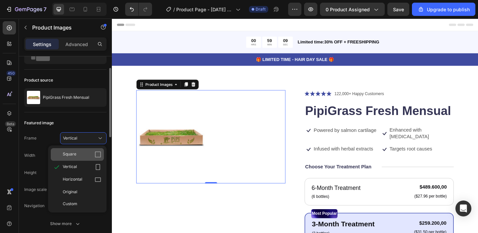
click at [83, 154] on div "Square" at bounding box center [82, 154] width 38 height 7
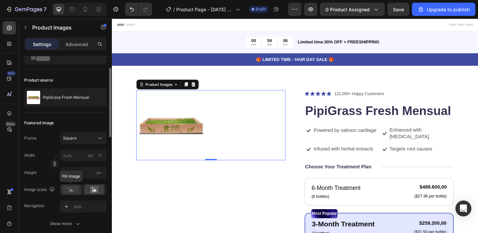
click at [71, 187] on rect at bounding box center [70, 189] width 15 height 7
click at [94, 192] on rect at bounding box center [94, 190] width 9 height 7
click at [68, 192] on rect at bounding box center [70, 189] width 15 height 7
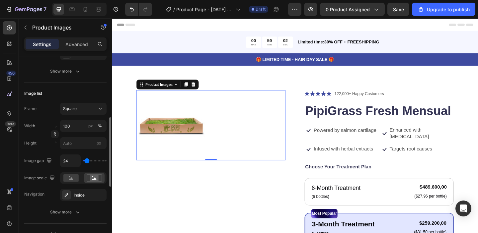
scroll to position [188, 0]
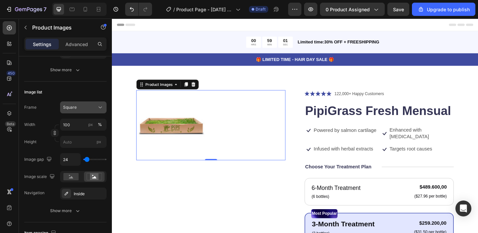
click at [73, 107] on span "Square" at bounding box center [70, 108] width 14 height 6
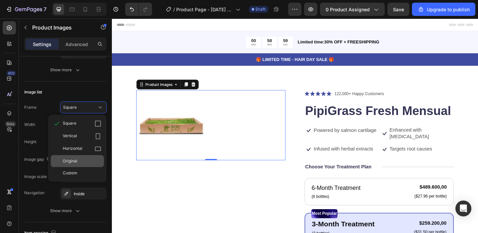
click at [78, 164] on div "Original" at bounding box center [82, 161] width 38 height 6
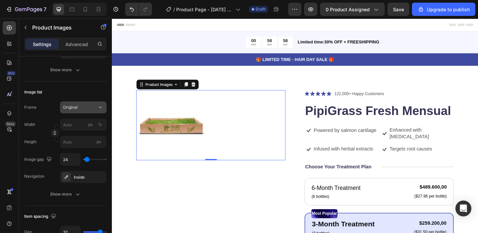
click at [84, 112] on button "Original" at bounding box center [83, 108] width 46 height 12
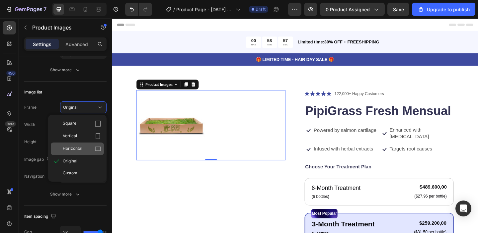
click at [83, 150] on div "Horizontal" at bounding box center [82, 149] width 38 height 7
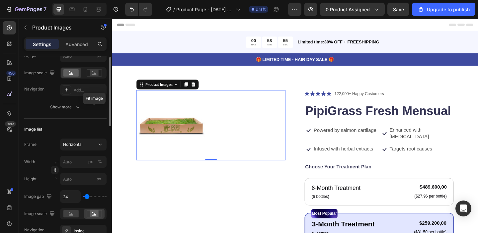
scroll to position [151, 0]
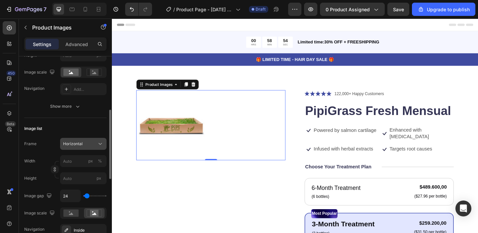
click at [83, 148] on button "Horizontal" at bounding box center [83, 144] width 46 height 12
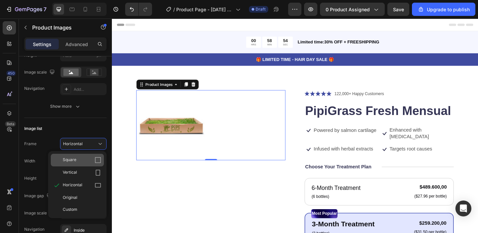
click at [74, 161] on span "Square" at bounding box center [70, 160] width 14 height 7
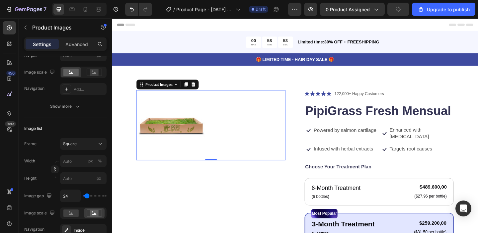
click at [56, 127] on div "Image list" at bounding box center [65, 128] width 82 height 11
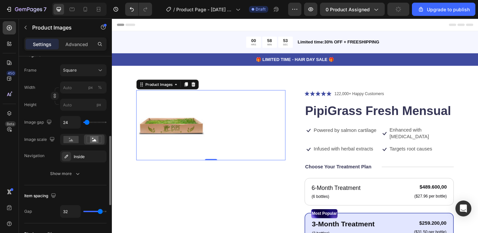
scroll to position [225, 0]
click at [74, 137] on rect at bounding box center [70, 138] width 15 height 7
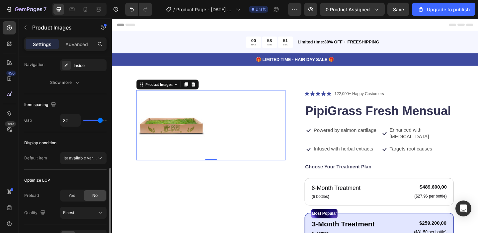
scroll to position [356, 0]
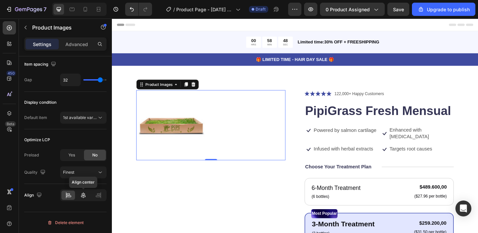
click at [84, 195] on icon at bounding box center [83, 195] width 5 height 6
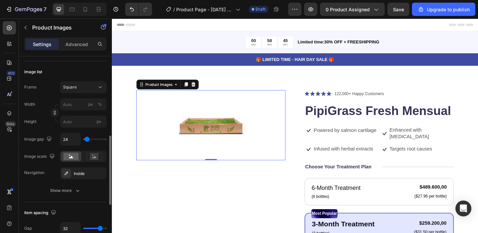
scroll to position [214, 0]
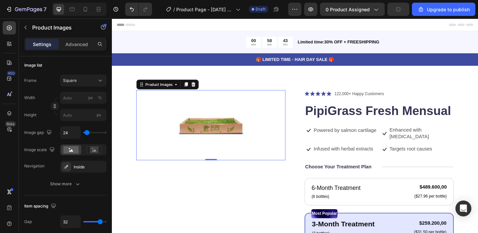
type input "59"
type input "79"
type input "99"
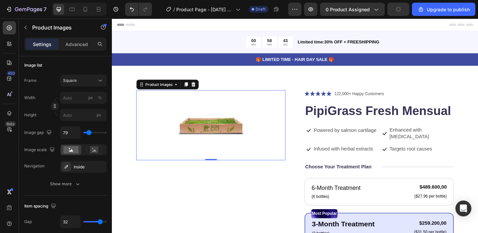
type input "99"
type input "128"
type input "163"
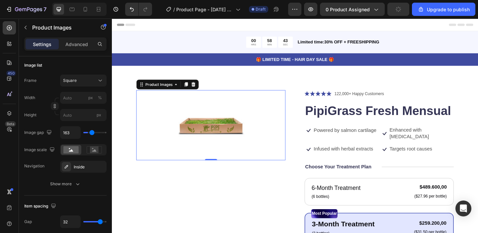
type input "190"
type input "213"
type input "229"
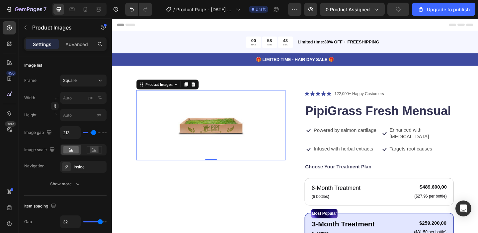
type input "229"
type input "237"
type input "244"
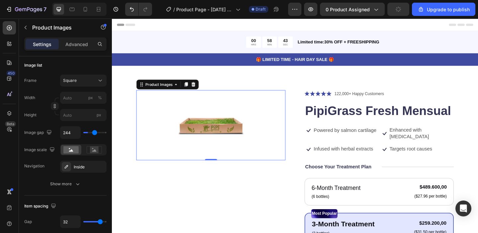
type input "251"
type input "256"
type input "260"
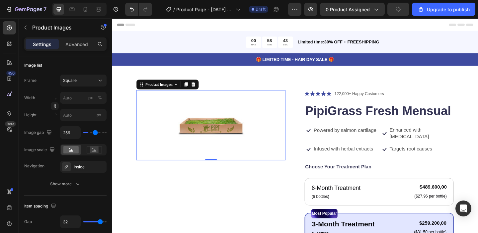
type input "260"
type input "263"
type input "265"
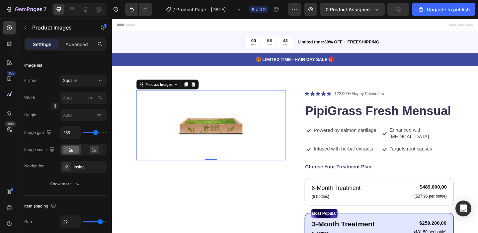
type input "267"
type input "273"
type input "276"
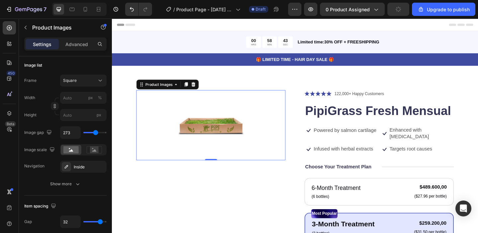
type input "276"
type input "281"
type input "286"
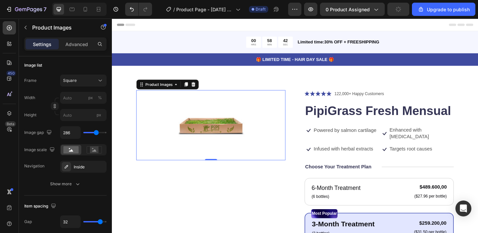
type input "292"
type input "299"
type input "307"
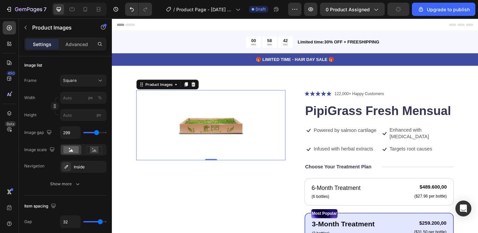
type input "307"
type input "314"
type input "321"
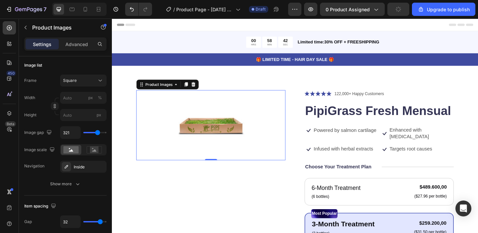
type input "326"
type input "331"
drag, startPoint x: 88, startPoint y: 132, endPoint x: 98, endPoint y: 132, distance: 10.0
type input "331"
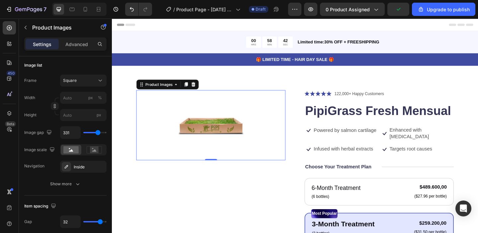
click at [98, 132] on input "range" at bounding box center [94, 132] width 23 height 1
type input "322"
type input "304"
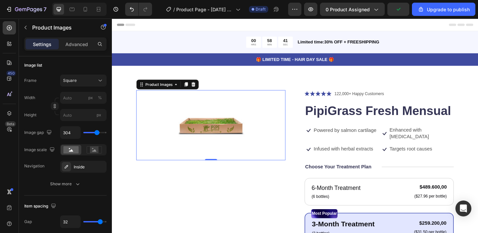
type input "280"
type input "258"
type input "233"
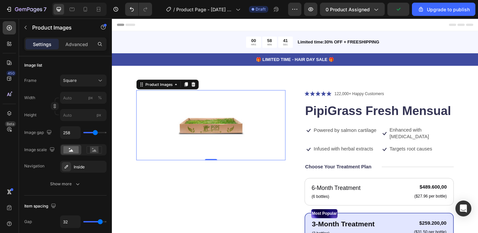
type input "233"
type input "203"
type input "170"
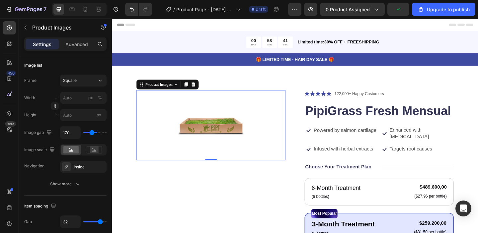
type input "133"
type input "95"
type input "62"
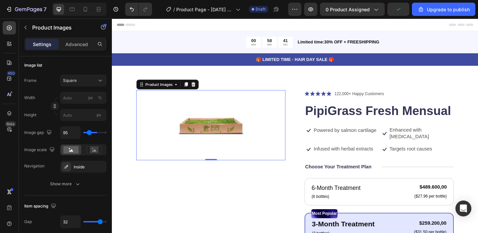
type input "62"
type input "36"
type input "15"
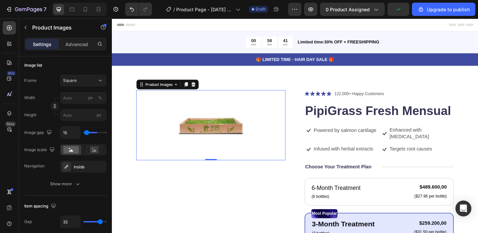
type input "3"
type input "0"
type input "16"
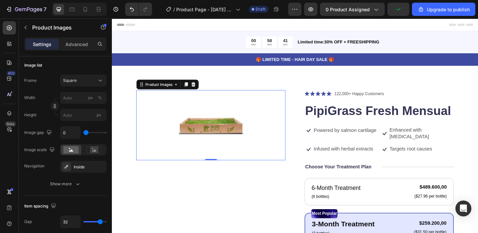
type input "16"
type input "21"
type input "25"
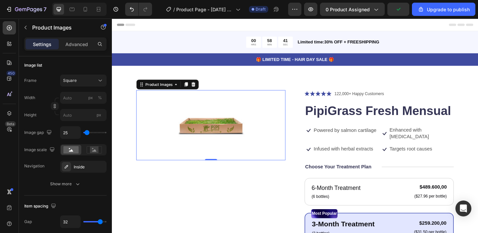
type input "28"
type input "30"
drag, startPoint x: 98, startPoint y: 132, endPoint x: 87, endPoint y: 132, distance: 10.6
type input "30"
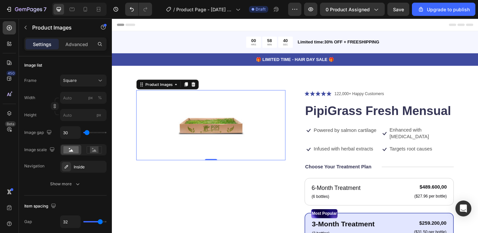
click at [87, 132] on input "range" at bounding box center [94, 132] width 23 height 1
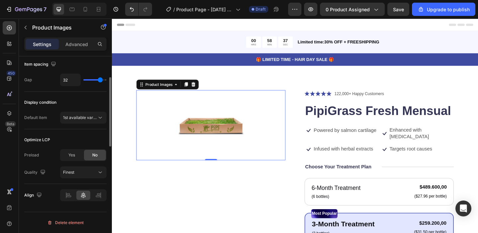
scroll to position [0, 0]
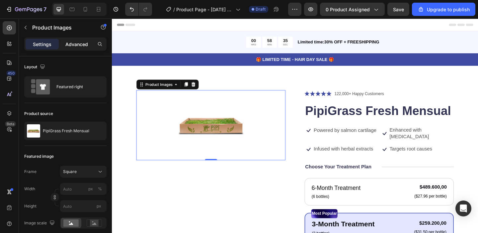
click at [72, 44] on p "Advanced" at bounding box center [76, 44] width 23 height 7
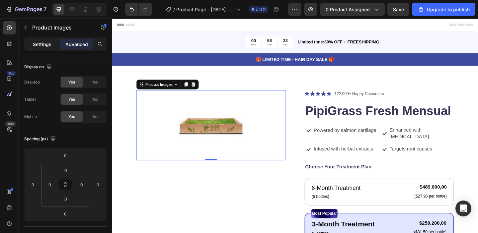
click at [37, 45] on p "Settings" at bounding box center [42, 44] width 19 height 7
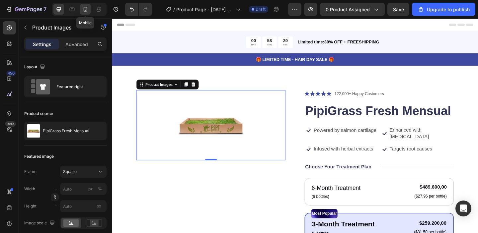
click at [86, 11] on icon at bounding box center [85, 9] width 7 height 7
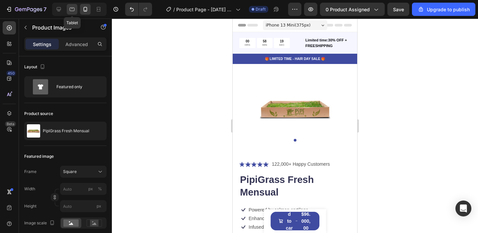
click at [74, 9] on icon at bounding box center [72, 10] width 5 height 4
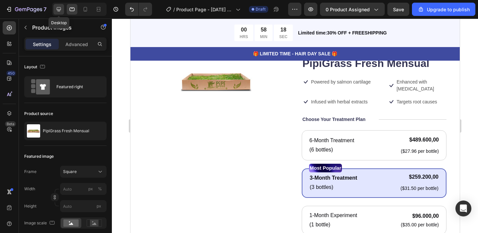
click at [61, 11] on icon at bounding box center [58, 9] width 7 height 7
type input "30"
type input "32"
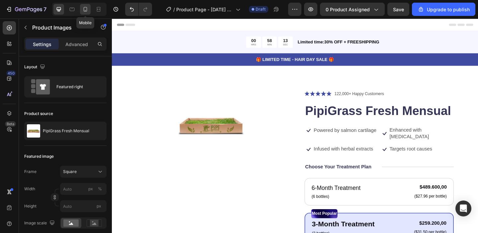
click at [89, 11] on div at bounding box center [85, 9] width 11 height 11
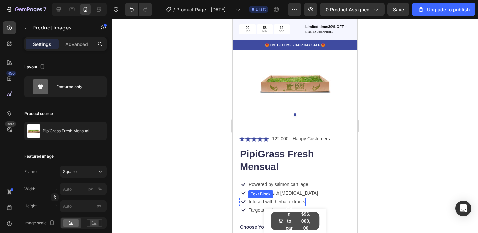
scroll to position [29, 0]
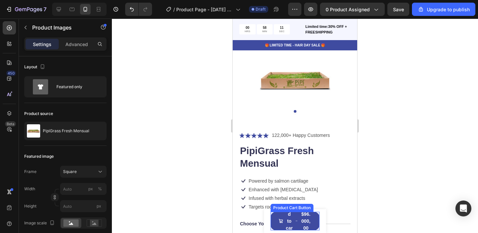
click at [277, 208] on div "Product Cart Button" at bounding box center [292, 208] width 40 height 6
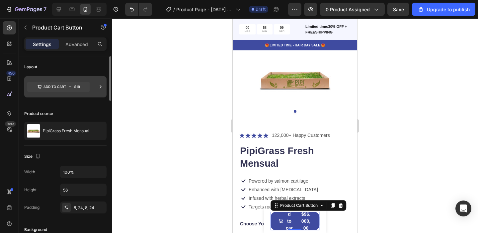
click at [65, 90] on icon at bounding box center [58, 87] width 62 height 10
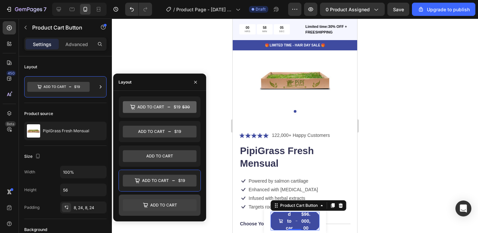
click at [155, 207] on icon at bounding box center [160, 205] width 74 height 12
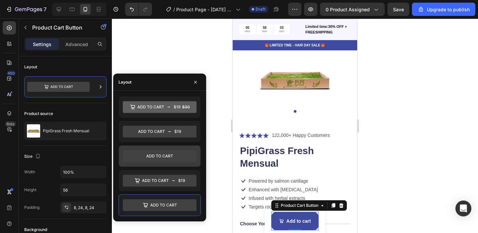
click at [161, 159] on icon at bounding box center [160, 156] width 74 height 12
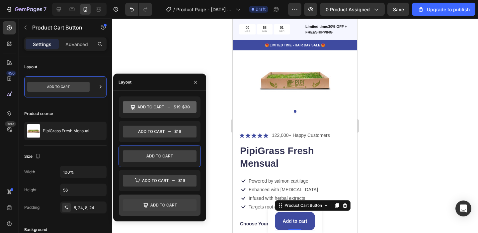
click at [158, 205] on icon at bounding box center [163, 205] width 27 height 3
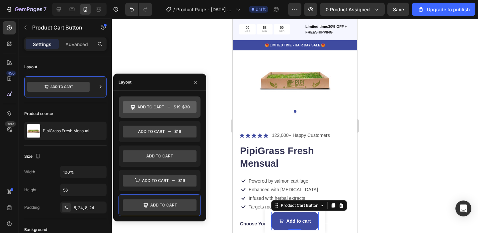
click at [167, 106] on icon at bounding box center [160, 107] width 74 height 12
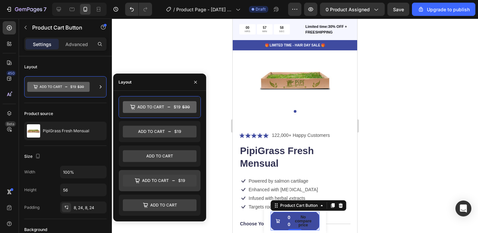
click at [165, 184] on icon at bounding box center [160, 181] width 74 height 12
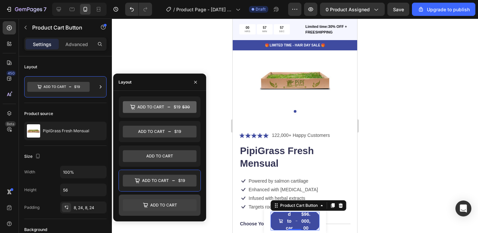
click at [167, 197] on div at bounding box center [160, 205] width 82 height 21
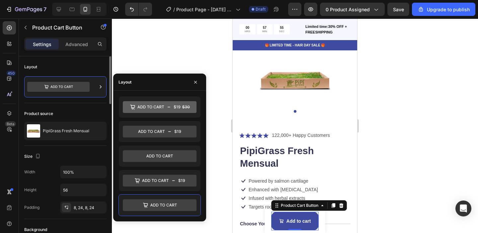
click at [69, 105] on div "Product source PipiGrass Fresh Mensual" at bounding box center [65, 124] width 82 height 43
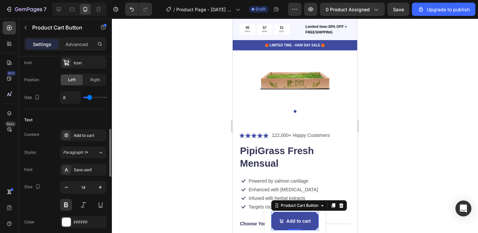
scroll to position [294, 0]
click at [81, 134] on div "Add to cart" at bounding box center [89, 135] width 31 height 6
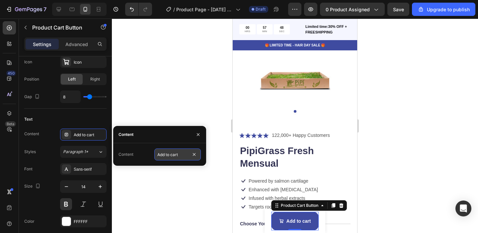
click at [175, 152] on input "Add to cart" at bounding box center [177, 155] width 46 height 12
type input "COMPRAR"
click at [92, 126] on div "Text Content Add to cart Styles Paragraph 1* Font Sans-serif Size 14 Color FFFF…" at bounding box center [65, 180] width 82 height 142
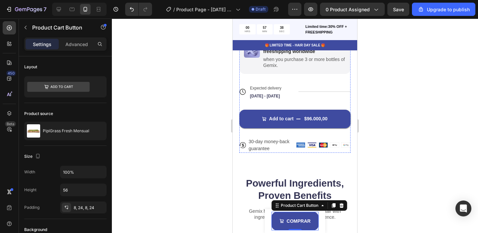
scroll to position [352, 0]
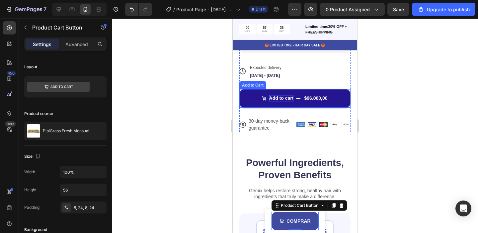
click at [287, 96] on div "Add to cart" at bounding box center [281, 98] width 25 height 6
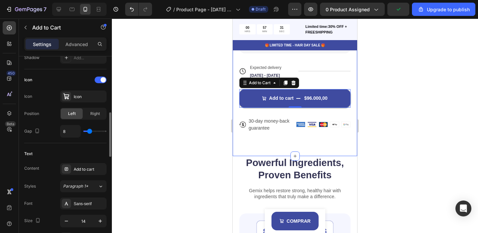
scroll to position [263, 0]
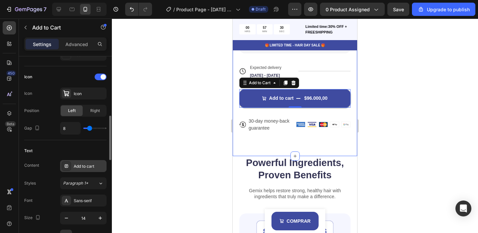
click at [83, 166] on div "Add to cart" at bounding box center [89, 167] width 31 height 6
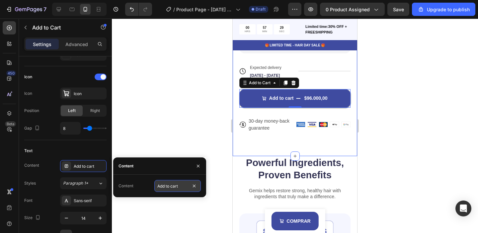
click at [160, 186] on input "Add to cart" at bounding box center [177, 186] width 46 height 12
type input "COMPRAR"
click at [172, 137] on div at bounding box center [295, 126] width 366 height 215
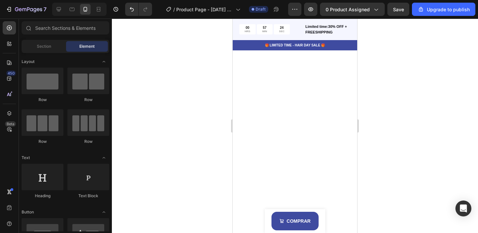
scroll to position [0, 0]
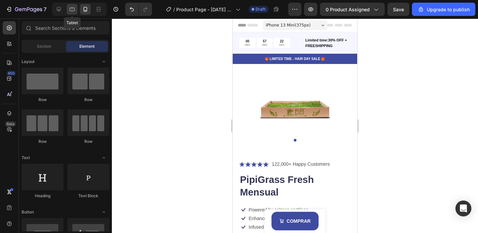
click at [71, 11] on icon at bounding box center [72, 9] width 7 height 7
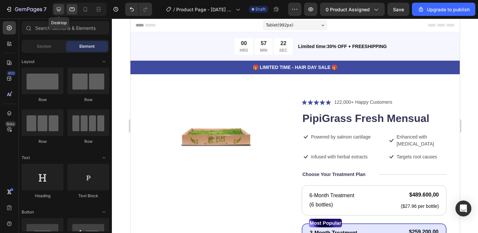
click at [59, 11] on icon at bounding box center [58, 9] width 7 height 7
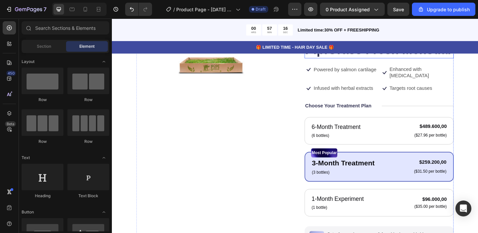
scroll to position [68, 0]
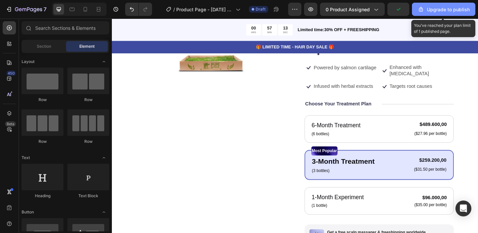
click at [424, 10] on icon "button" at bounding box center [420, 9] width 7 height 7
